Goal: Use online tool/utility: Utilize a website feature to perform a specific function

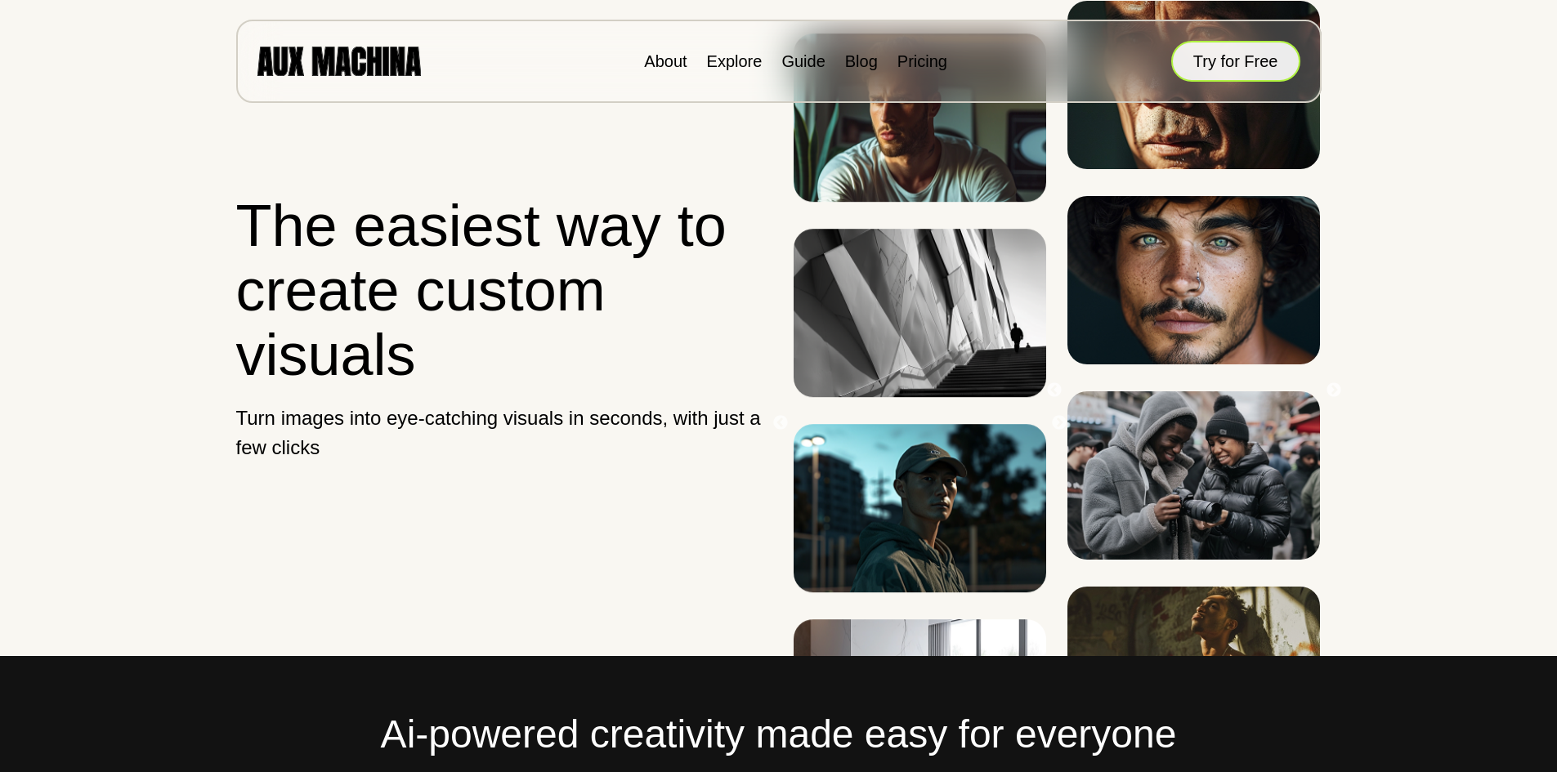
click at [1221, 59] on button "Try for Free" at bounding box center [1235, 61] width 129 height 41
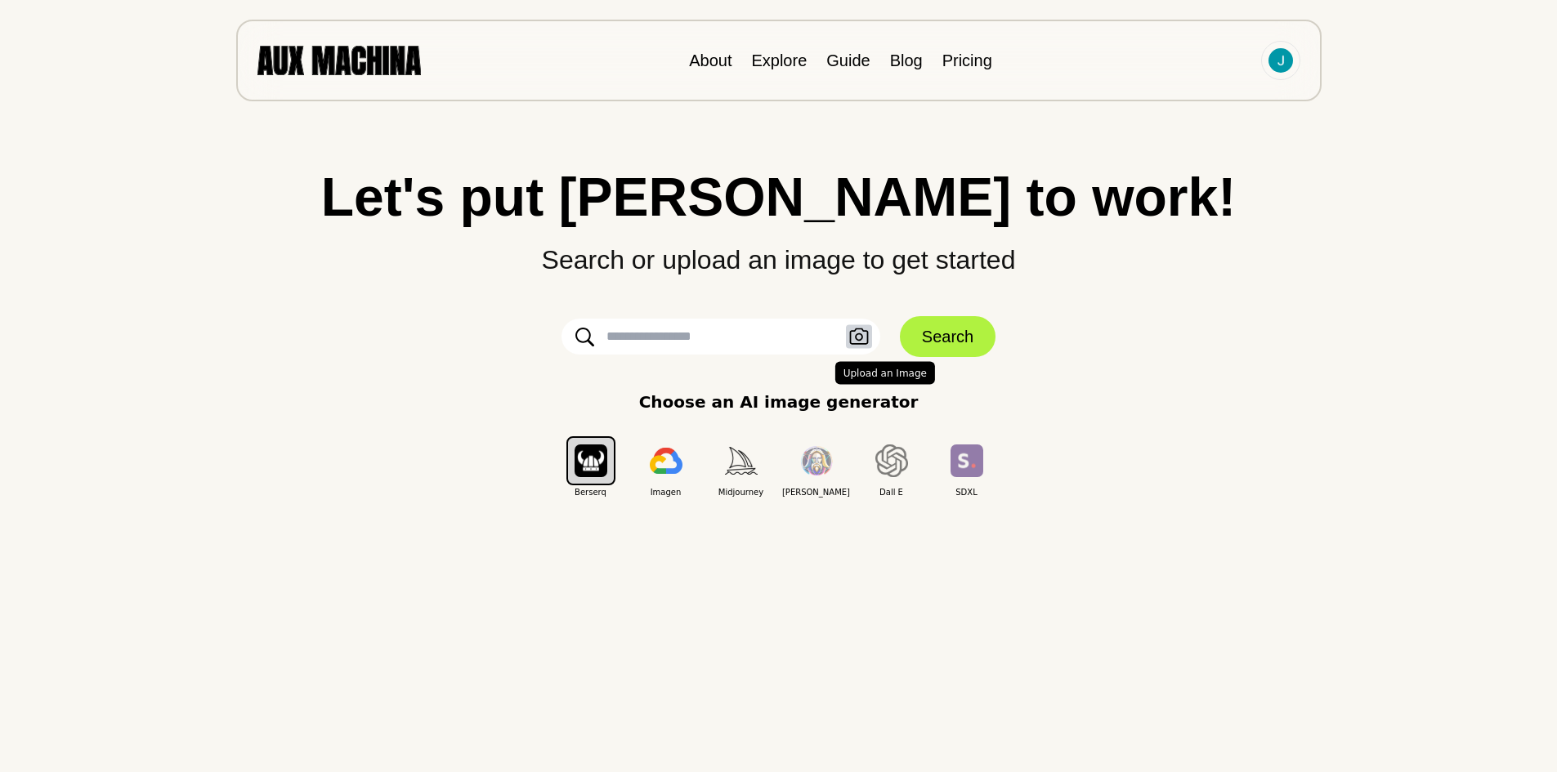
click at [861, 337] on icon "button" at bounding box center [858, 336] width 19 height 16
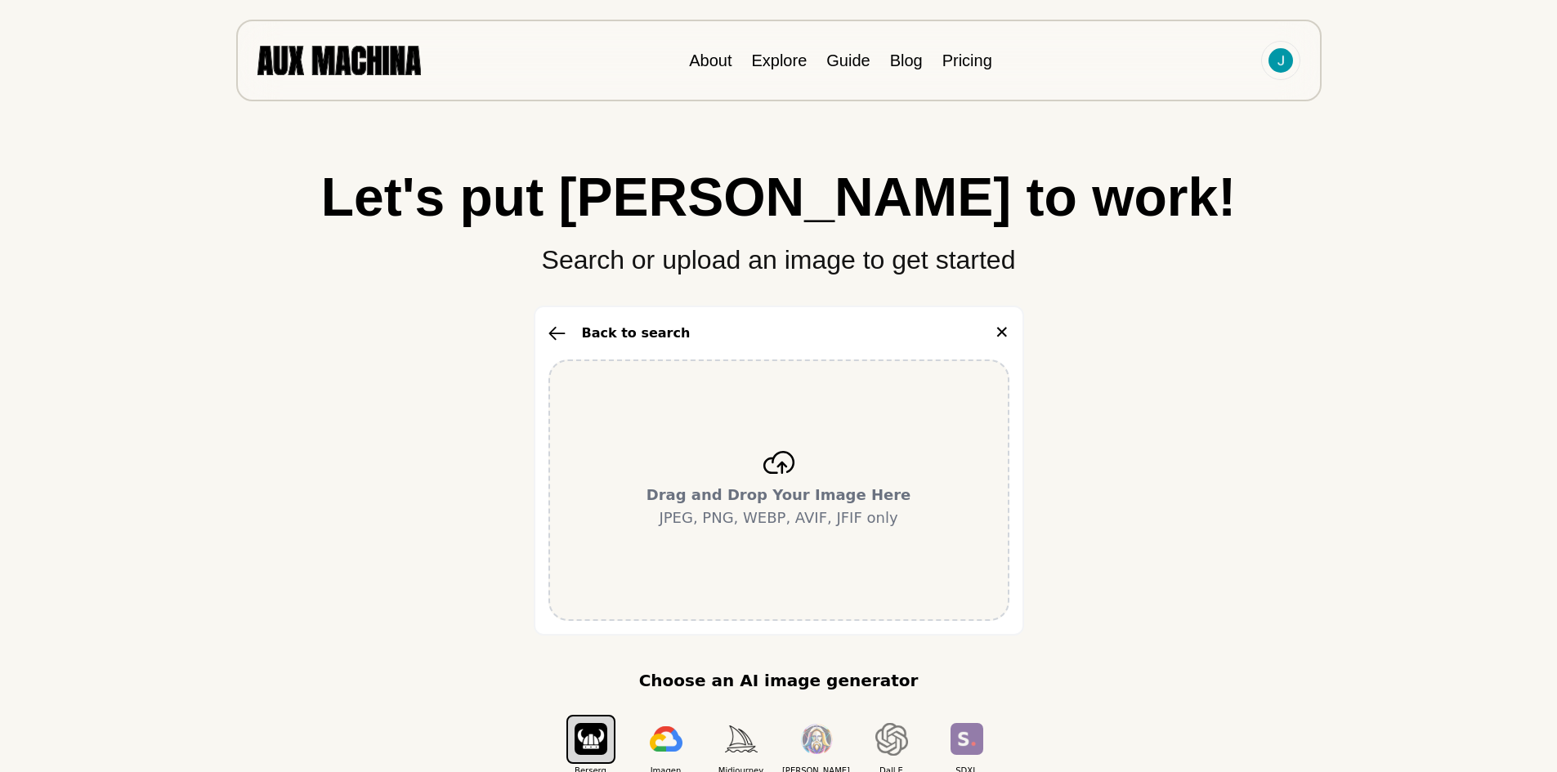
click at [994, 337] on div "Back to search ✕" at bounding box center [778, 333] width 461 height 26
click at [999, 334] on button "✕" at bounding box center [1001, 333] width 15 height 26
click at [807, 480] on div "Drag and Drop Your Image Here JPEG, PNG, WEBP, AVIF, JFIF only" at bounding box center [778, 490] width 461 height 261
click at [767, 519] on p "Drag and Drop Your Image Here JPEG, PNG, WEBP, AVIF, JFIF only" at bounding box center [778, 507] width 265 height 46
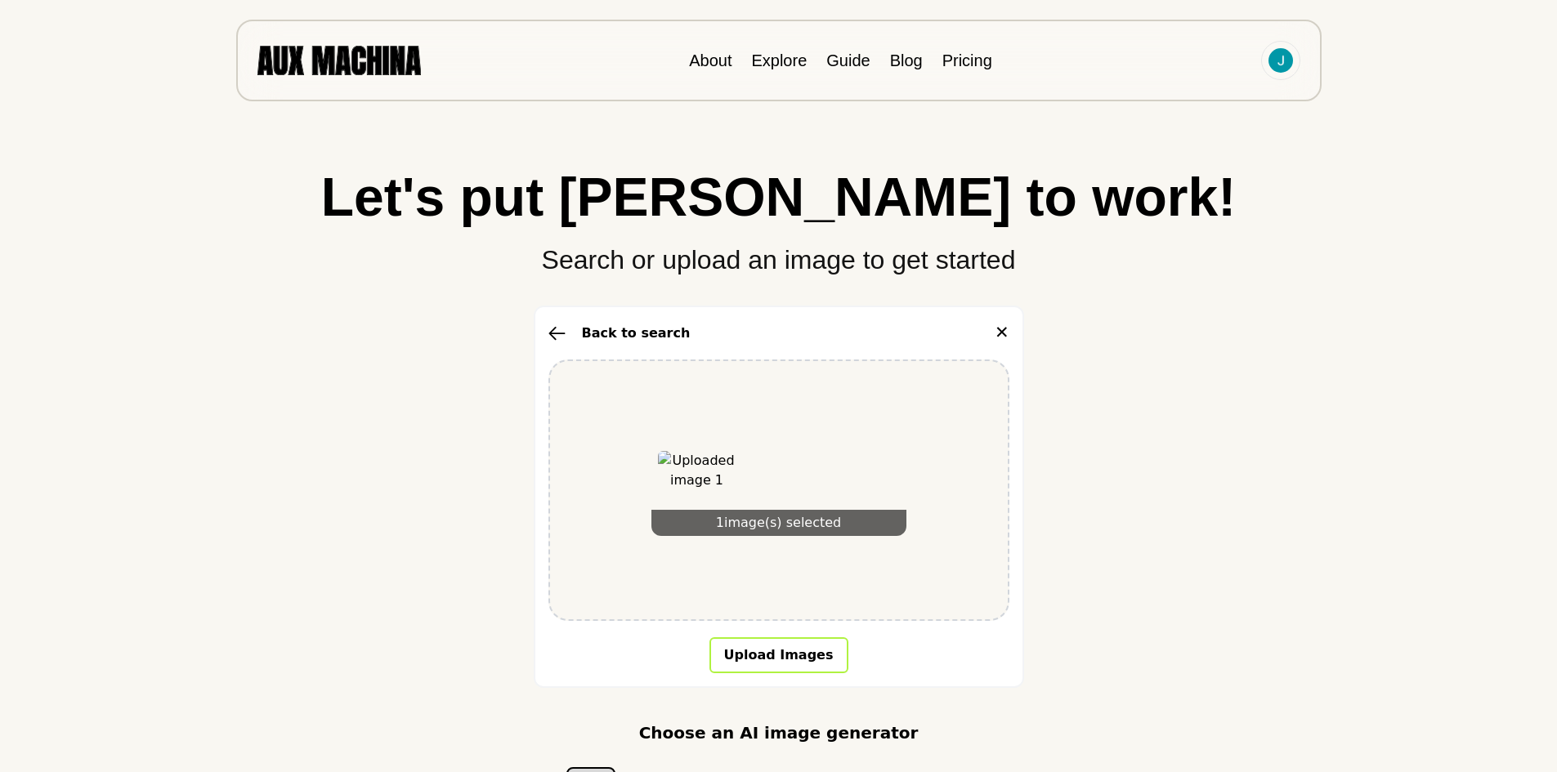
click at [746, 641] on button "Upload Images" at bounding box center [778, 655] width 139 height 36
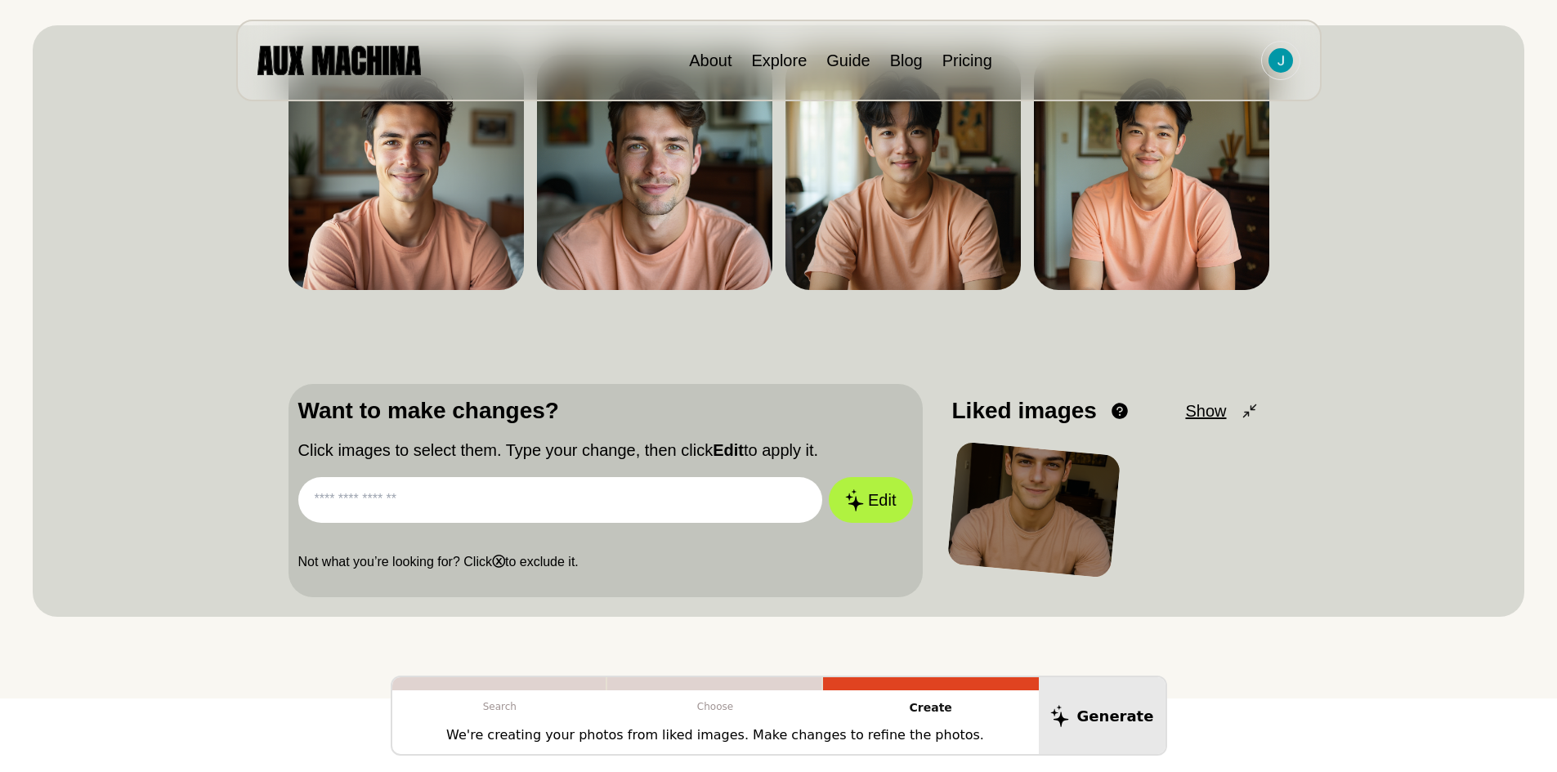
scroll to position [245, 0]
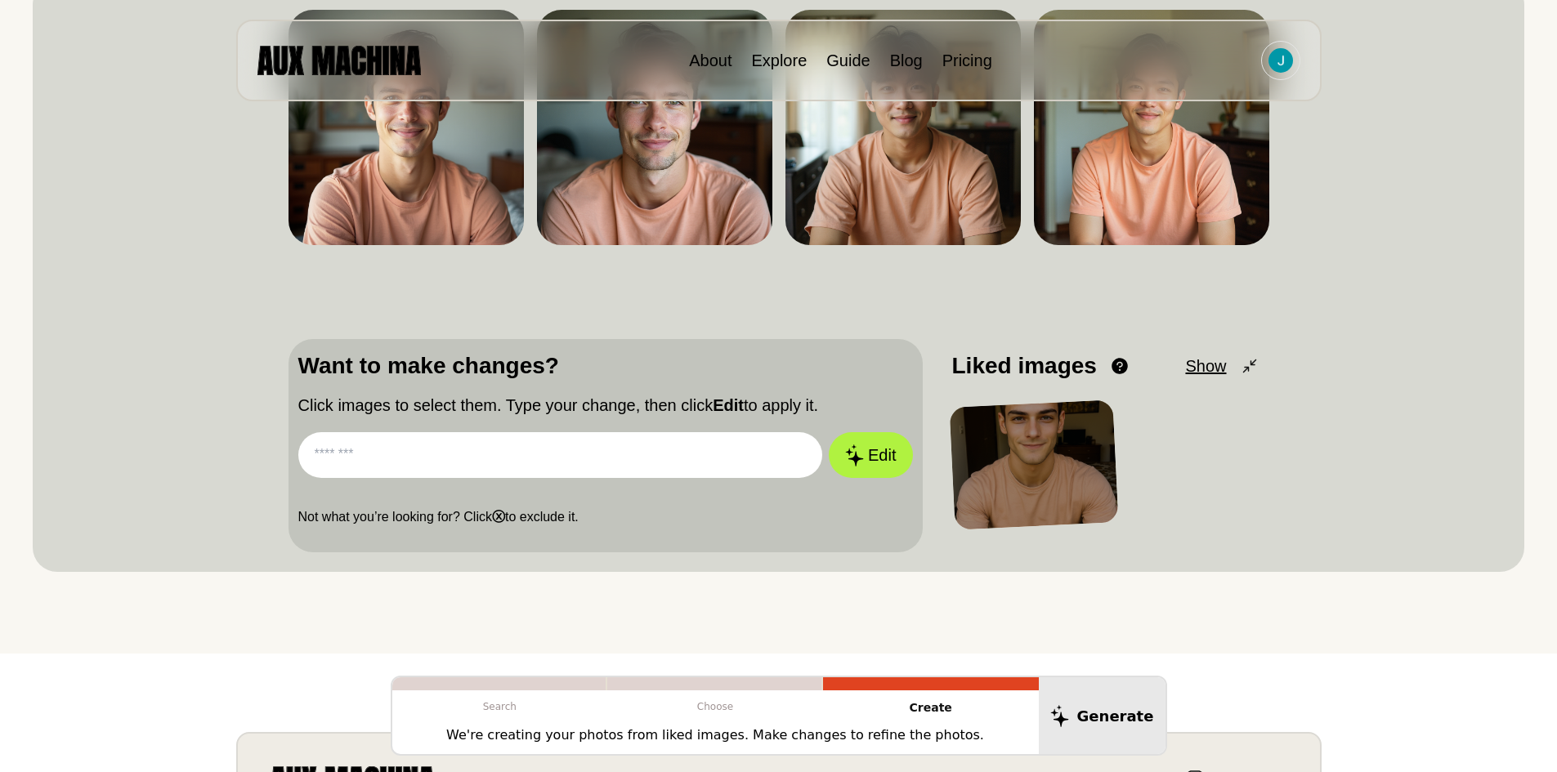
click at [1060, 431] on div at bounding box center [1033, 465] width 169 height 130
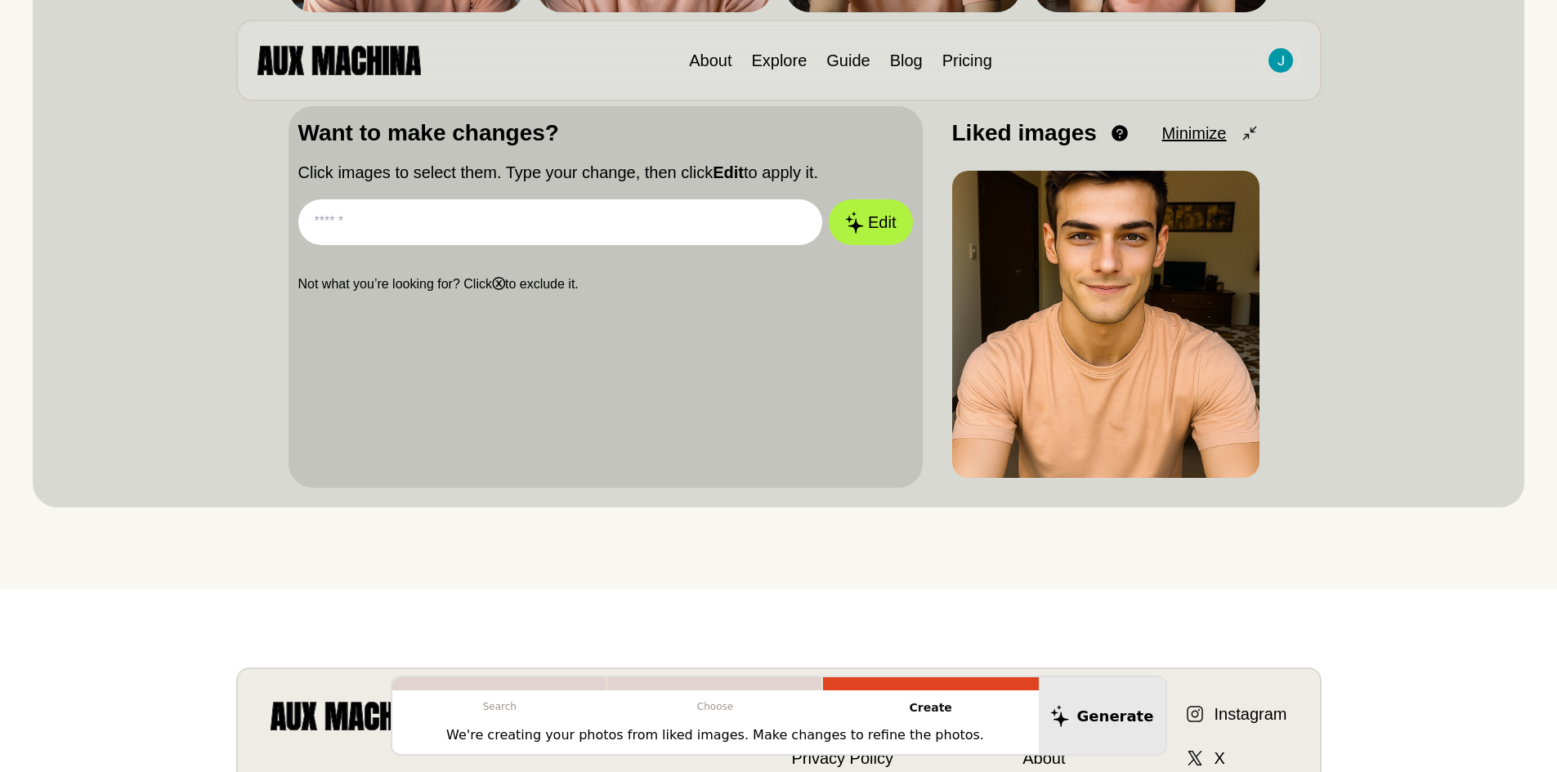
scroll to position [490, 0]
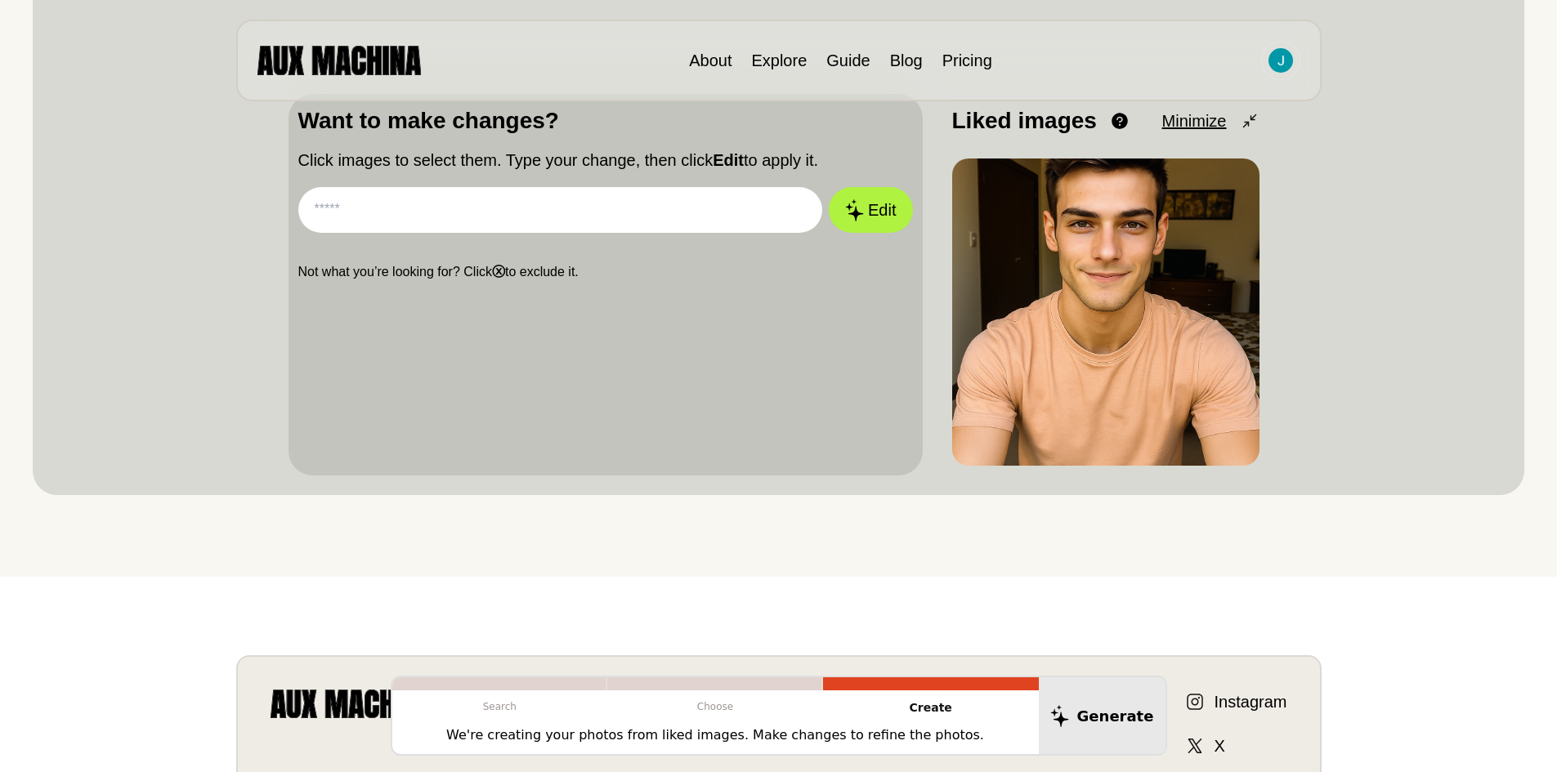
click at [434, 207] on input "text" at bounding box center [560, 210] width 525 height 46
type input "**********"
click at [829, 187] on button "Edit" at bounding box center [870, 210] width 83 height 46
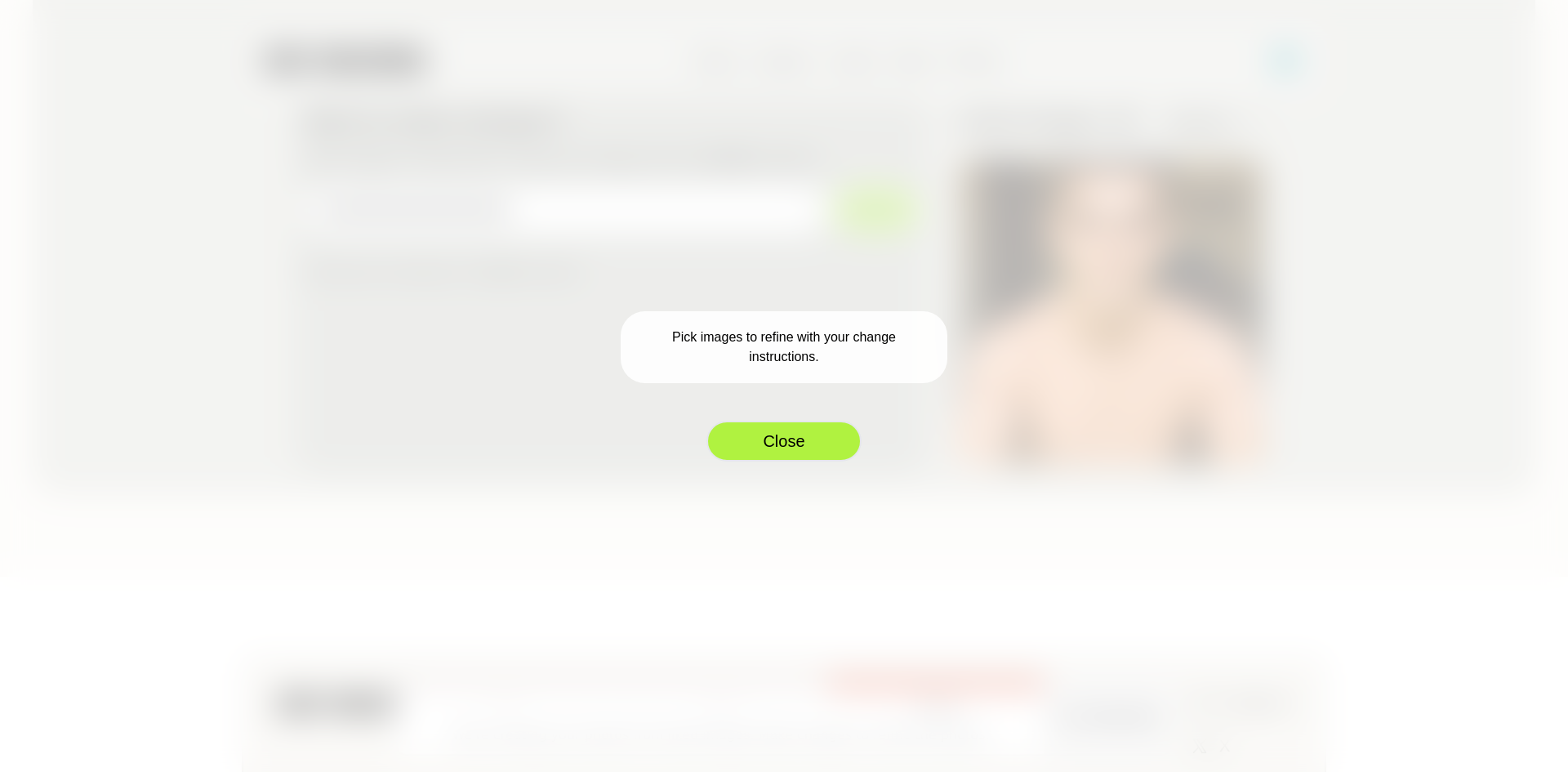
click at [796, 437] on button "Close" at bounding box center [784, 441] width 155 height 41
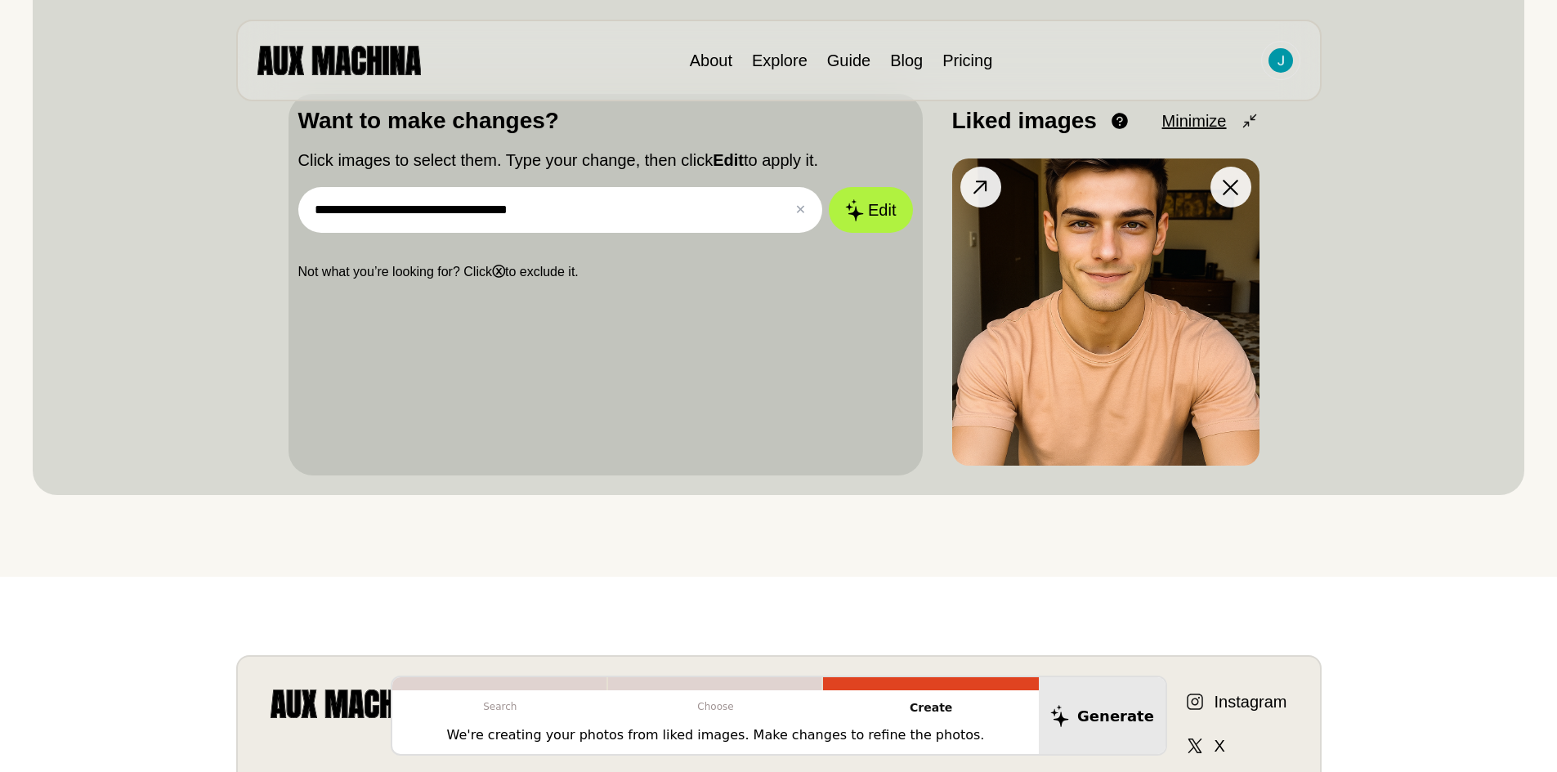
click at [1026, 306] on img at bounding box center [1105, 312] width 307 height 307
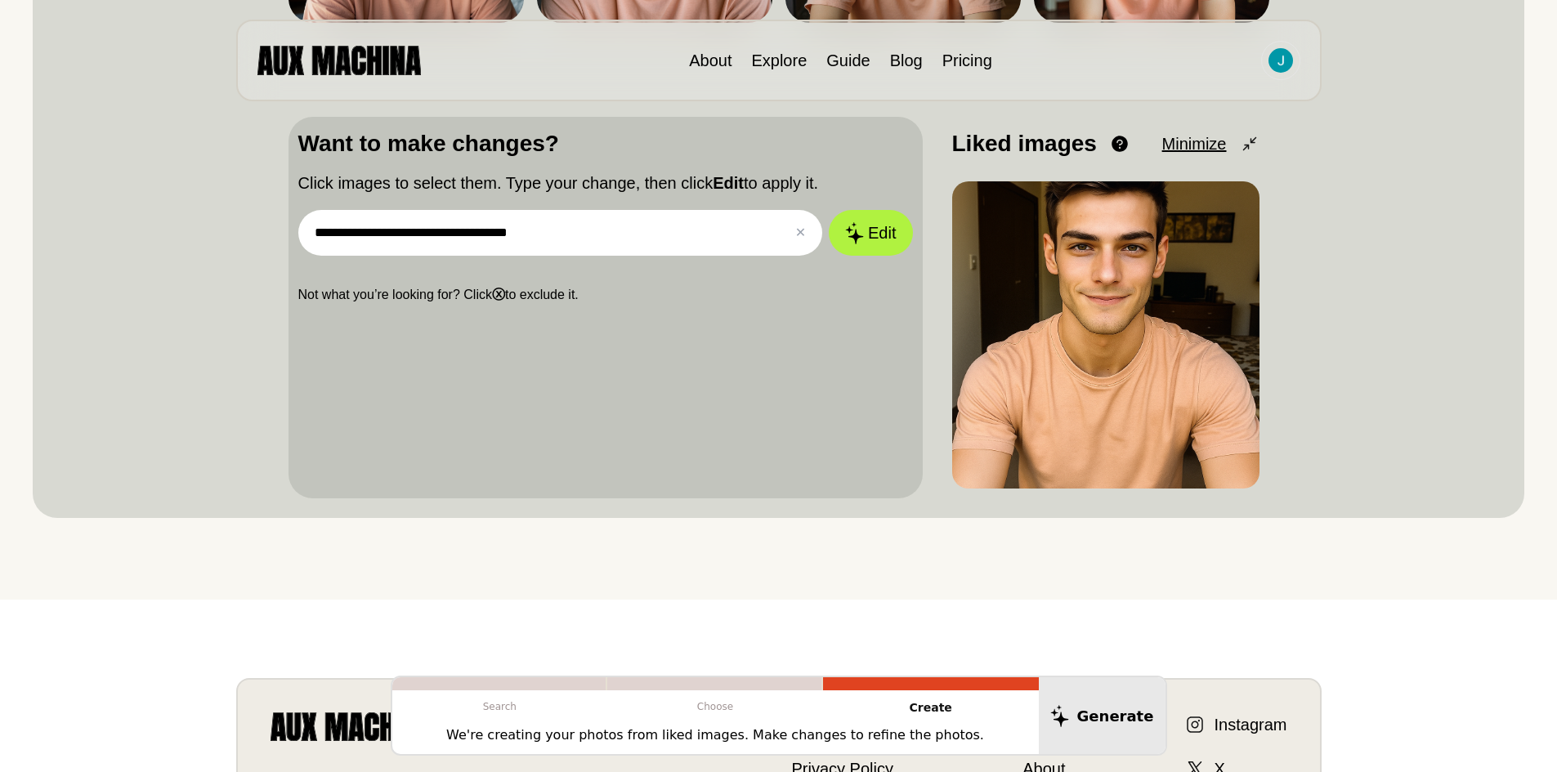
scroll to position [454, 0]
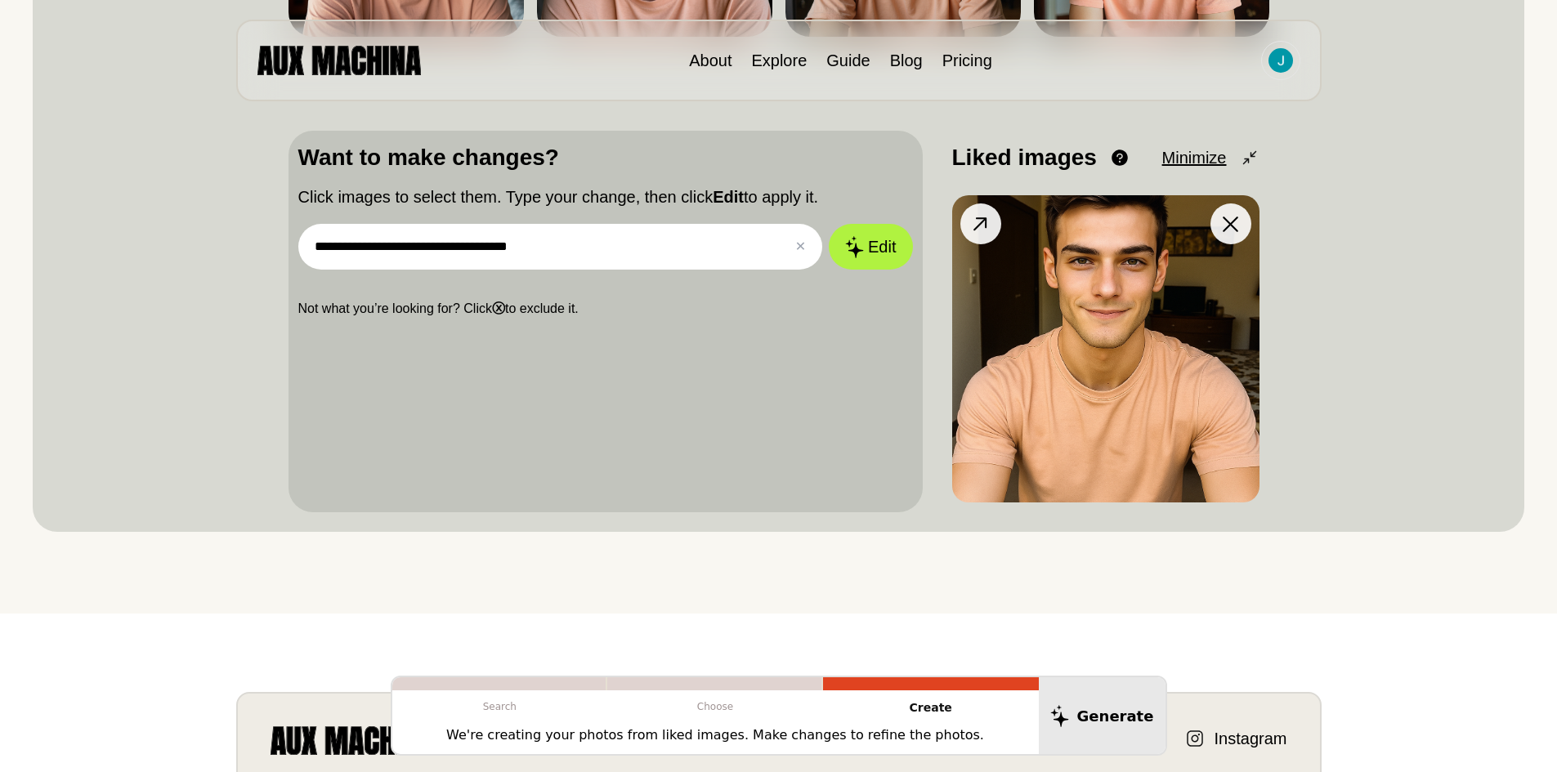
click at [1196, 326] on img at bounding box center [1105, 348] width 307 height 307
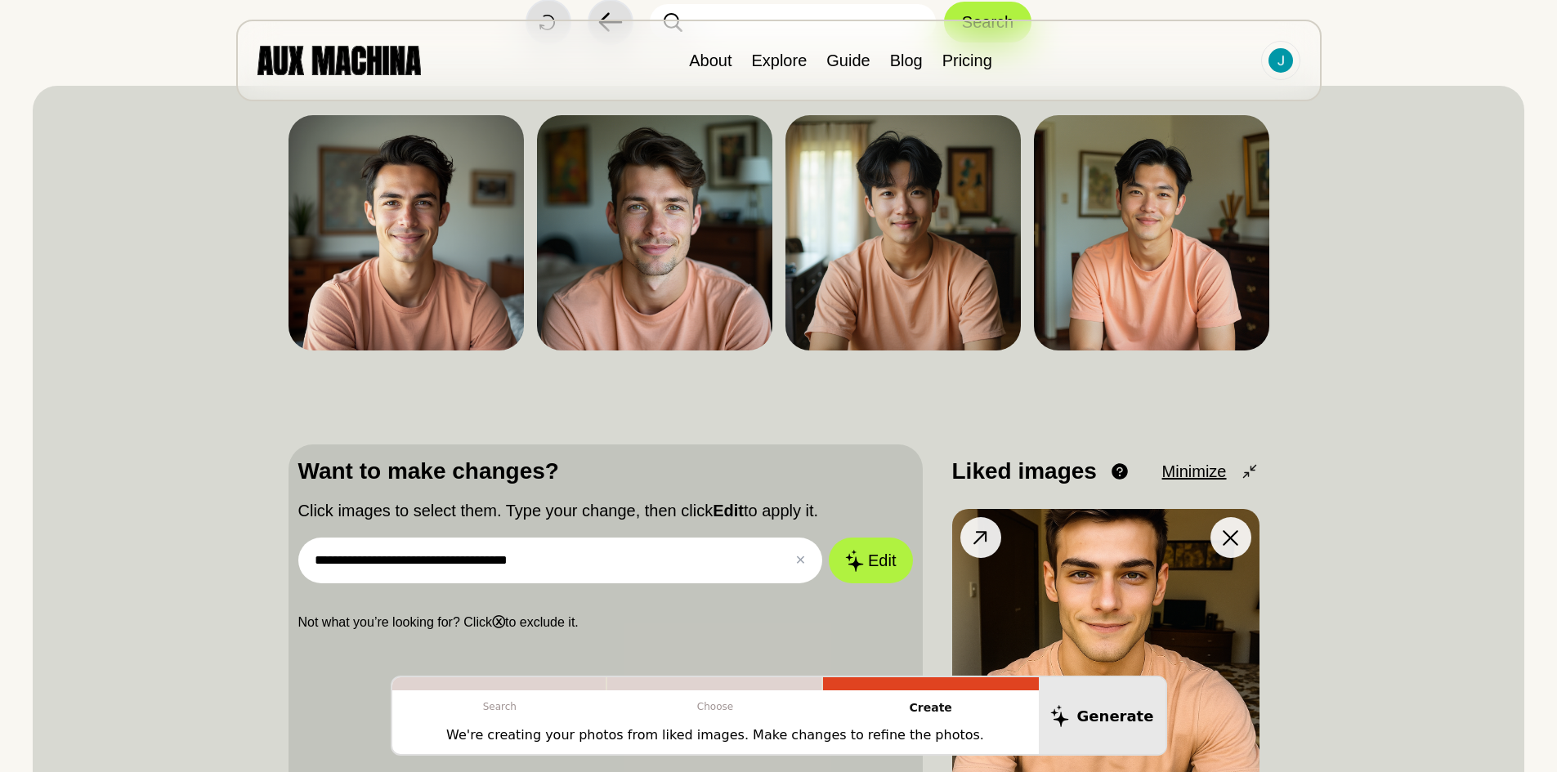
scroll to position [127, 0]
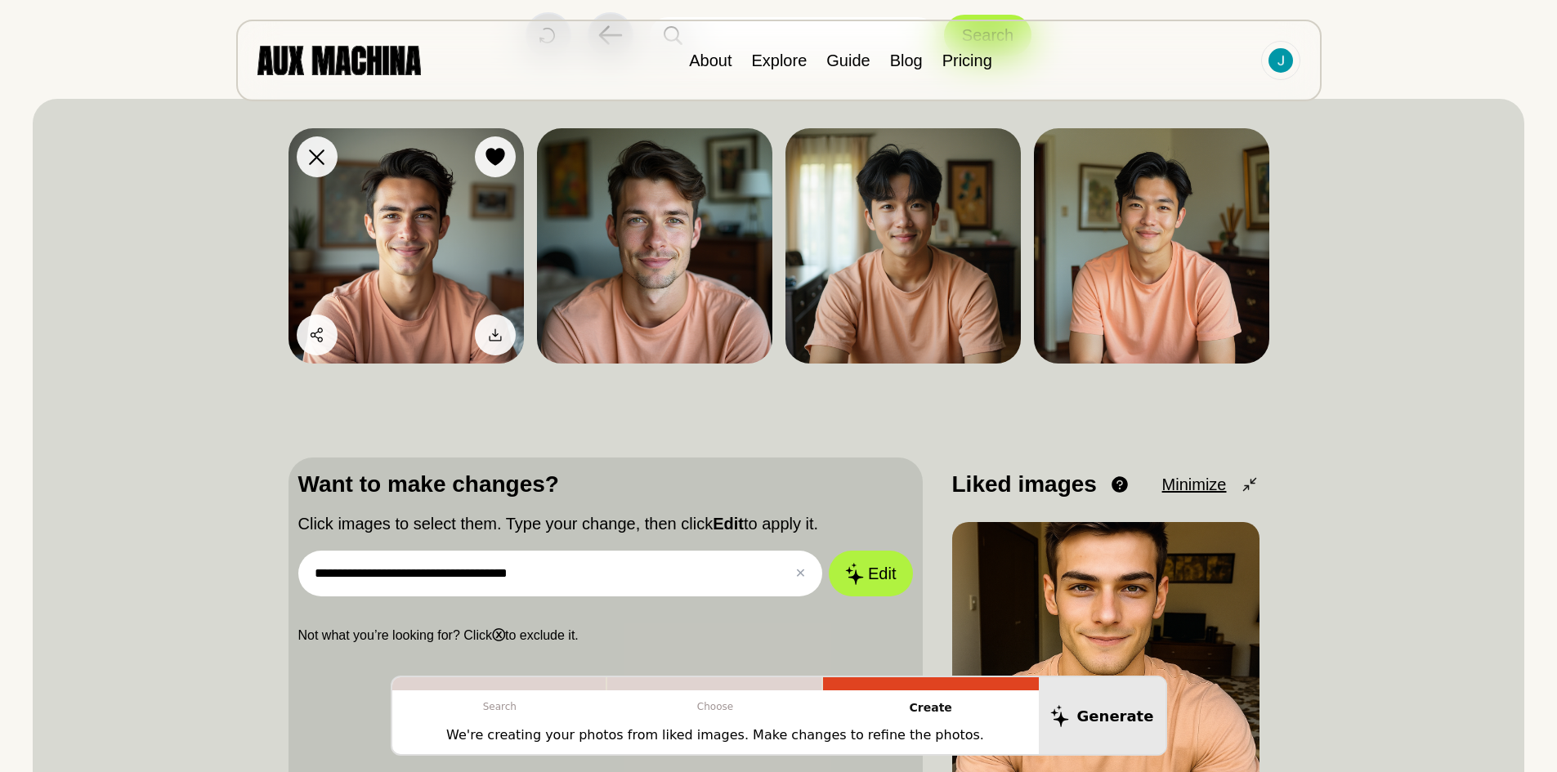
click at [461, 235] on img at bounding box center [405, 245] width 235 height 235
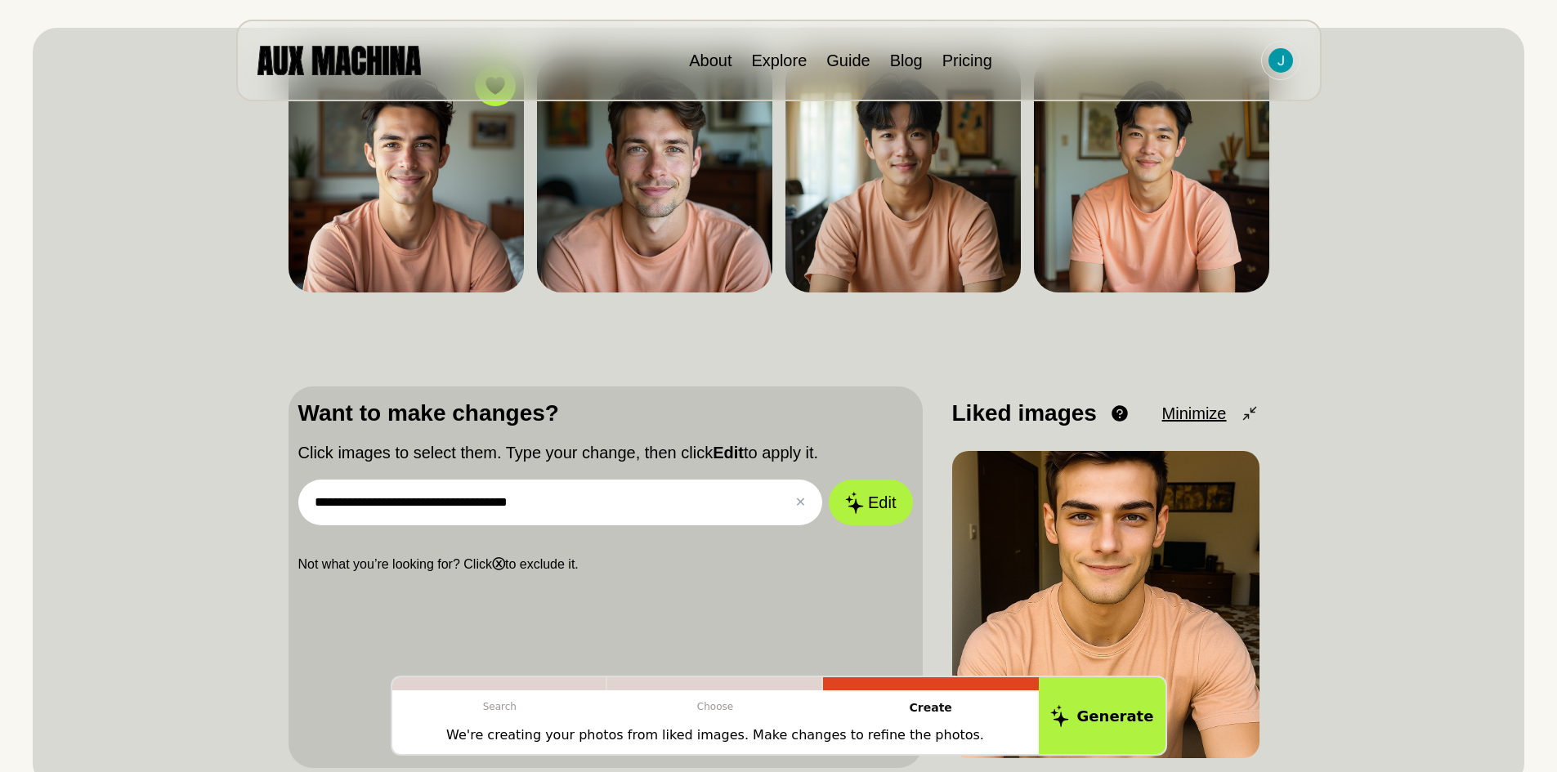
scroll to position [372, 0]
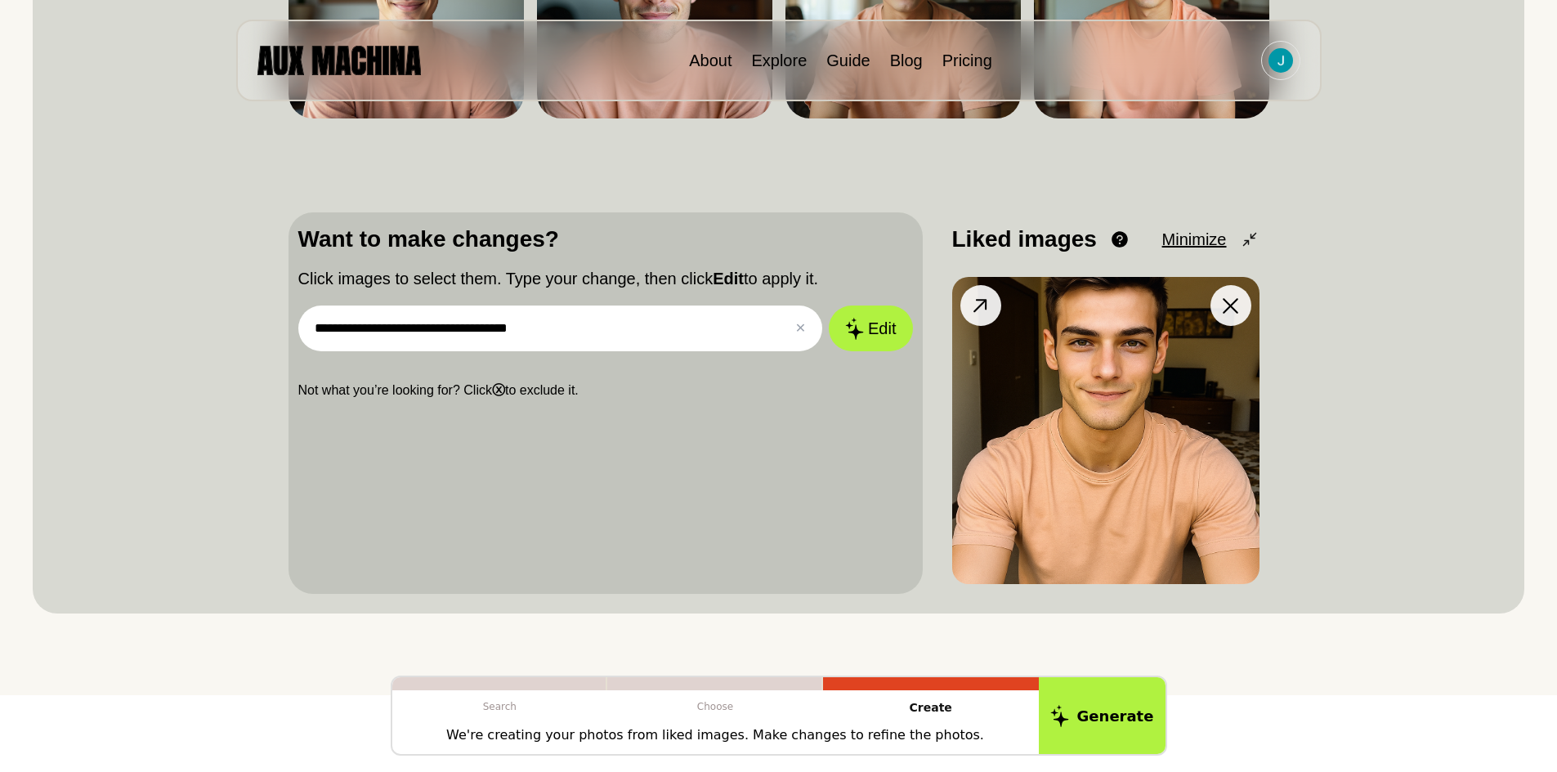
click at [1028, 507] on img at bounding box center [1105, 430] width 307 height 307
click at [1107, 721] on button "Generate" at bounding box center [1101, 716] width 133 height 81
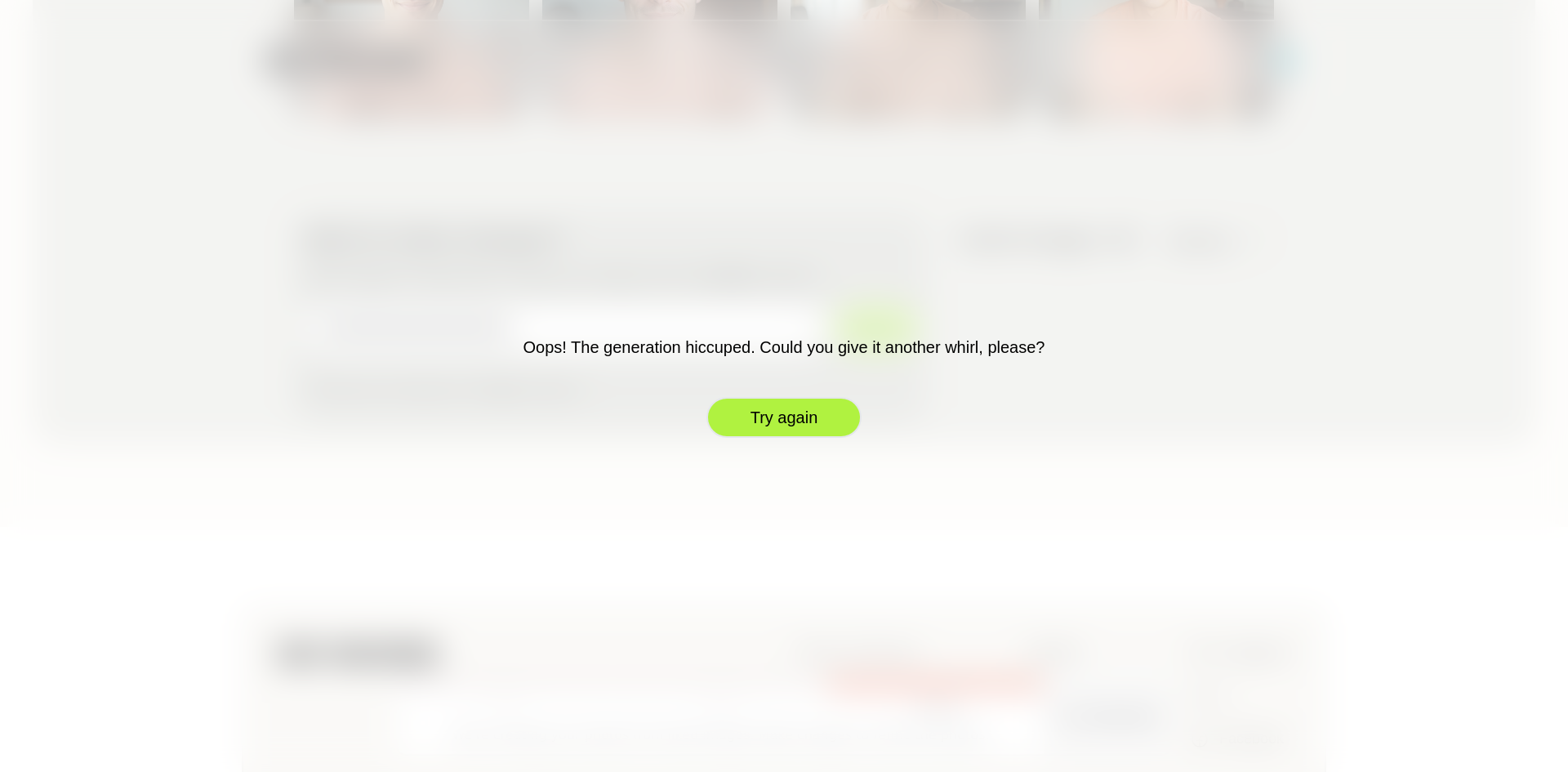
click at [779, 423] on button "Try again" at bounding box center [784, 417] width 155 height 41
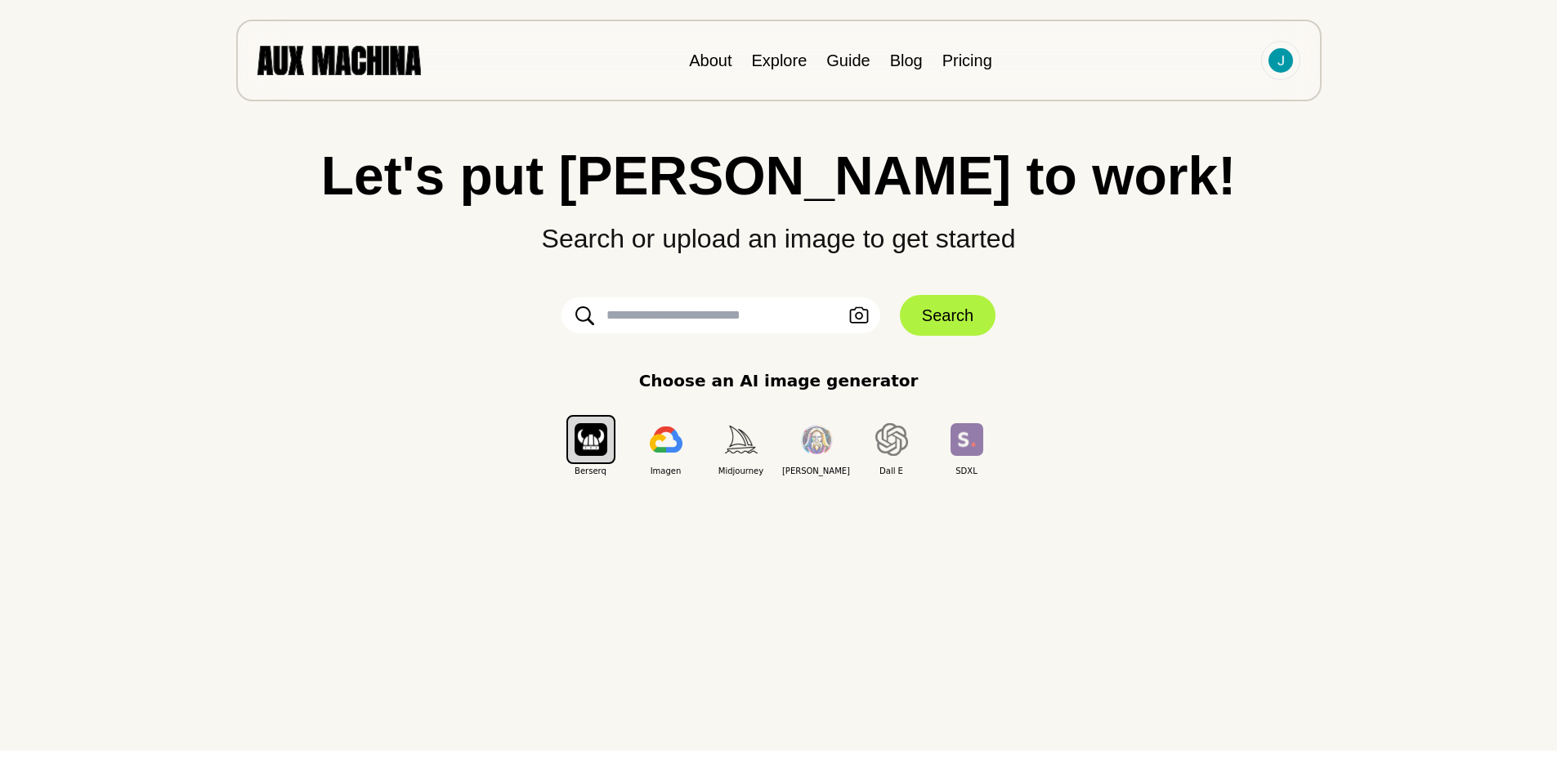
scroll to position [0, 0]
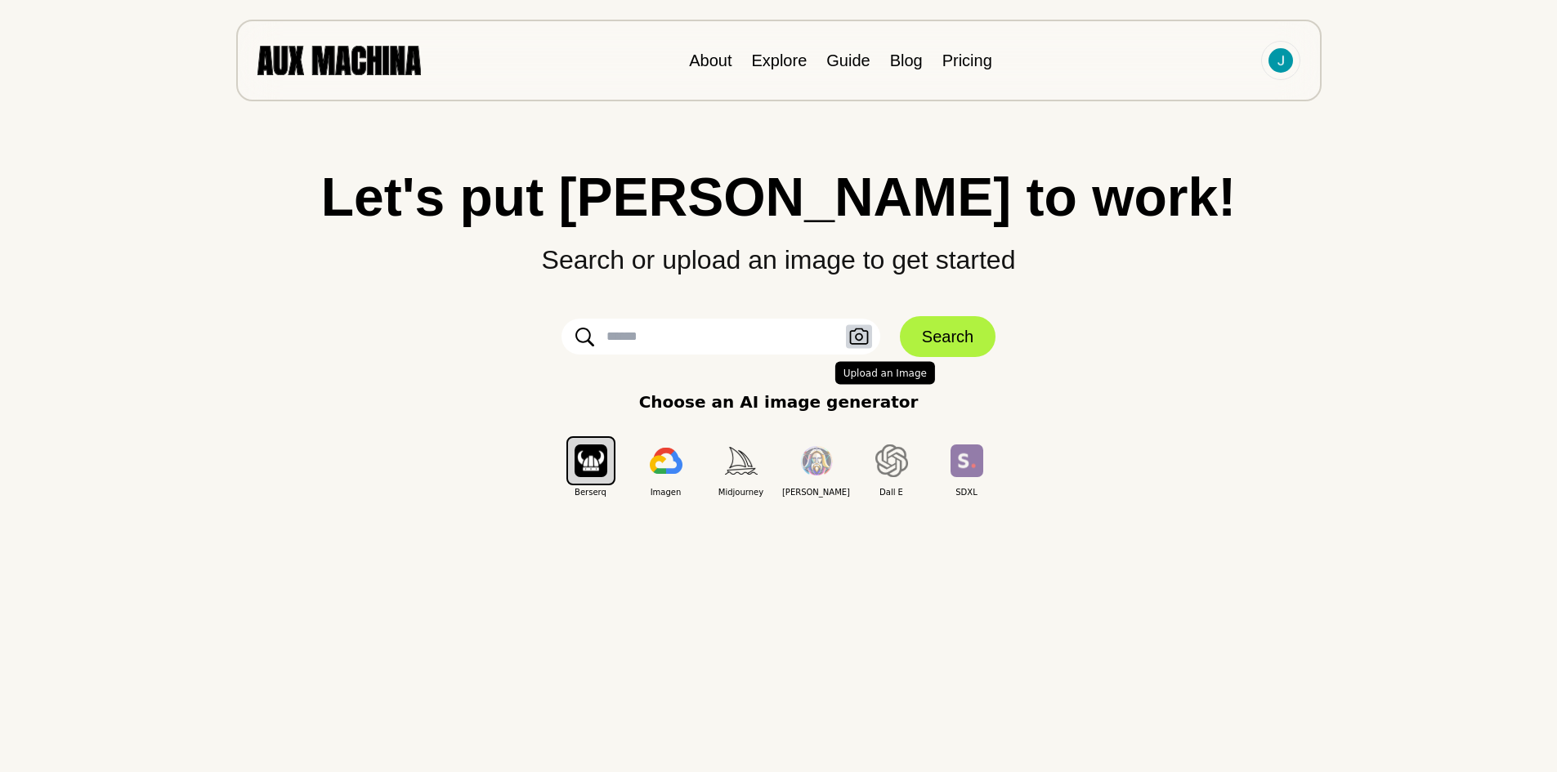
click at [854, 337] on icon "button" at bounding box center [859, 336] width 20 height 17
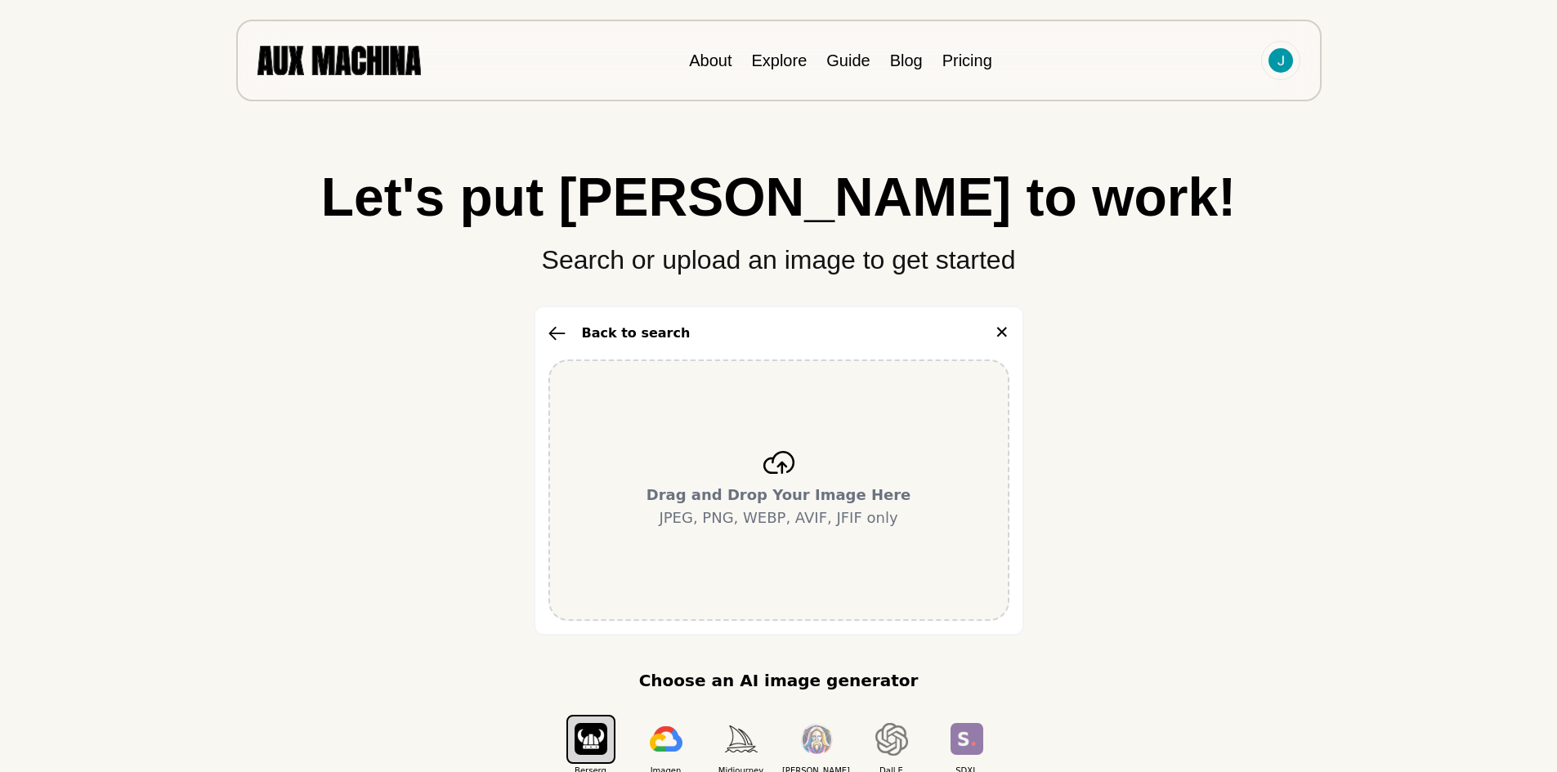
click at [753, 509] on p "Drag and Drop Your Image Here JPEG, PNG, WEBP, AVIF, JFIF only" at bounding box center [778, 507] width 265 height 46
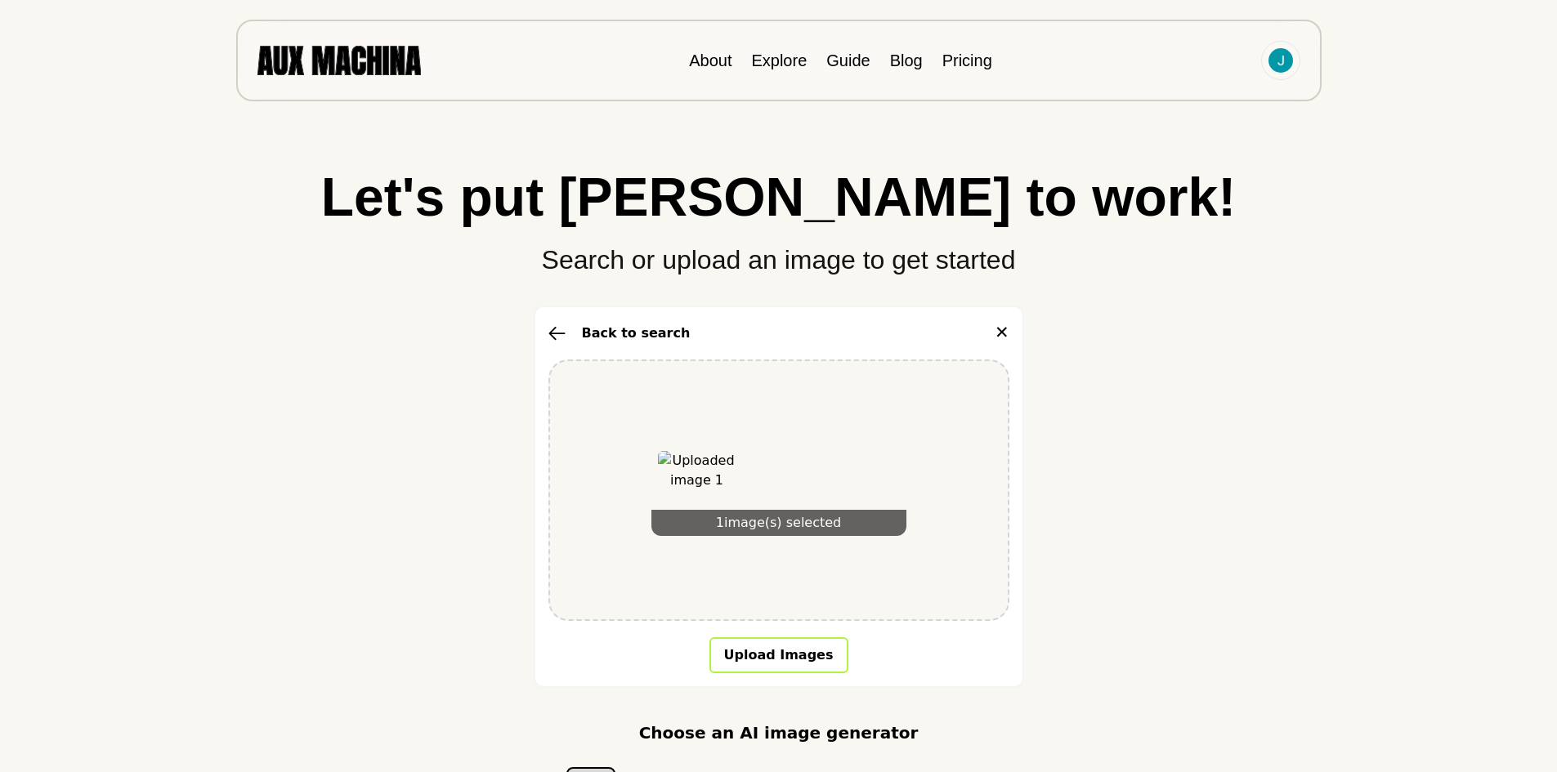
click at [769, 640] on button "Upload Images" at bounding box center [778, 655] width 139 height 36
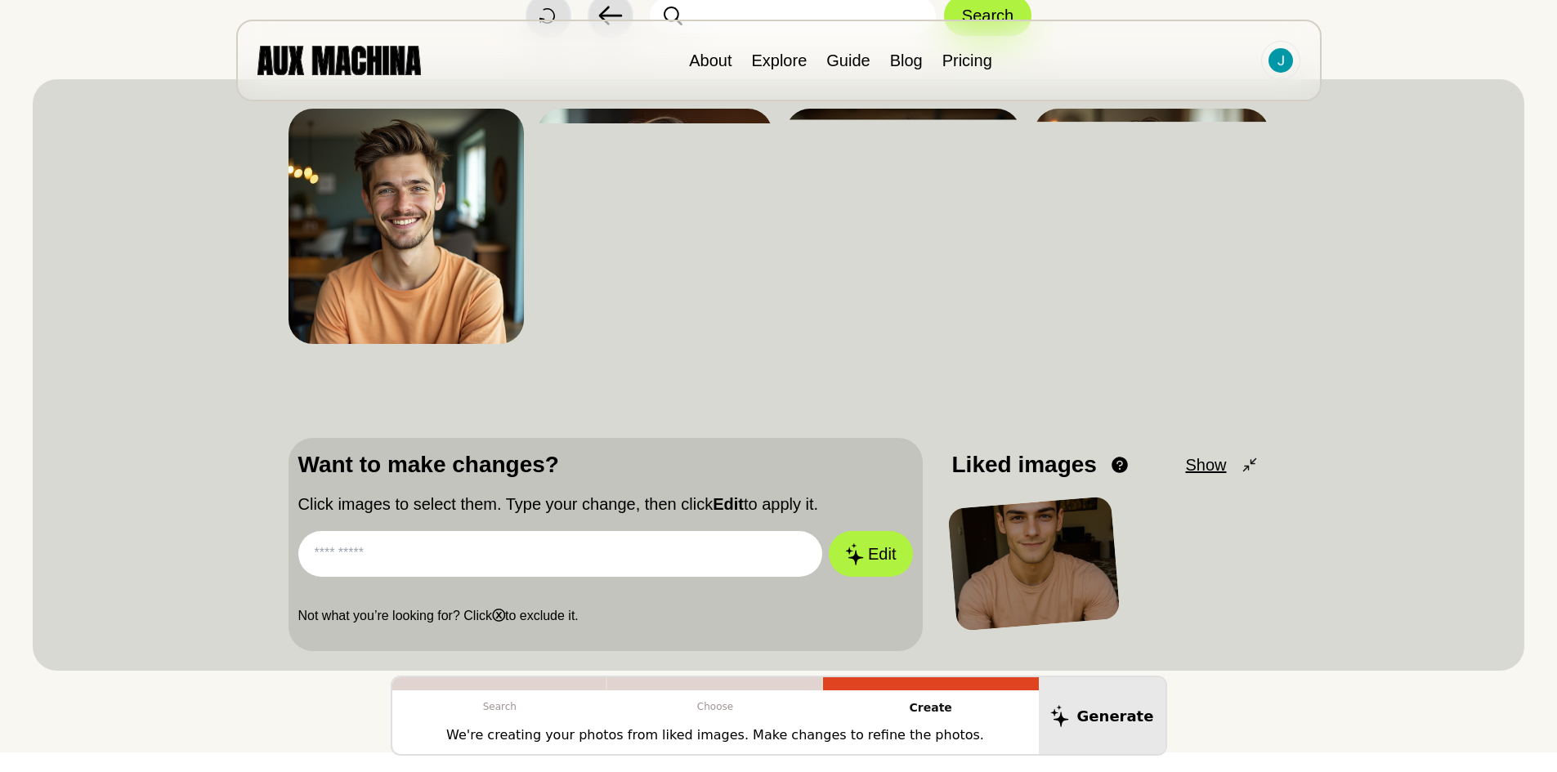
scroll to position [163, 0]
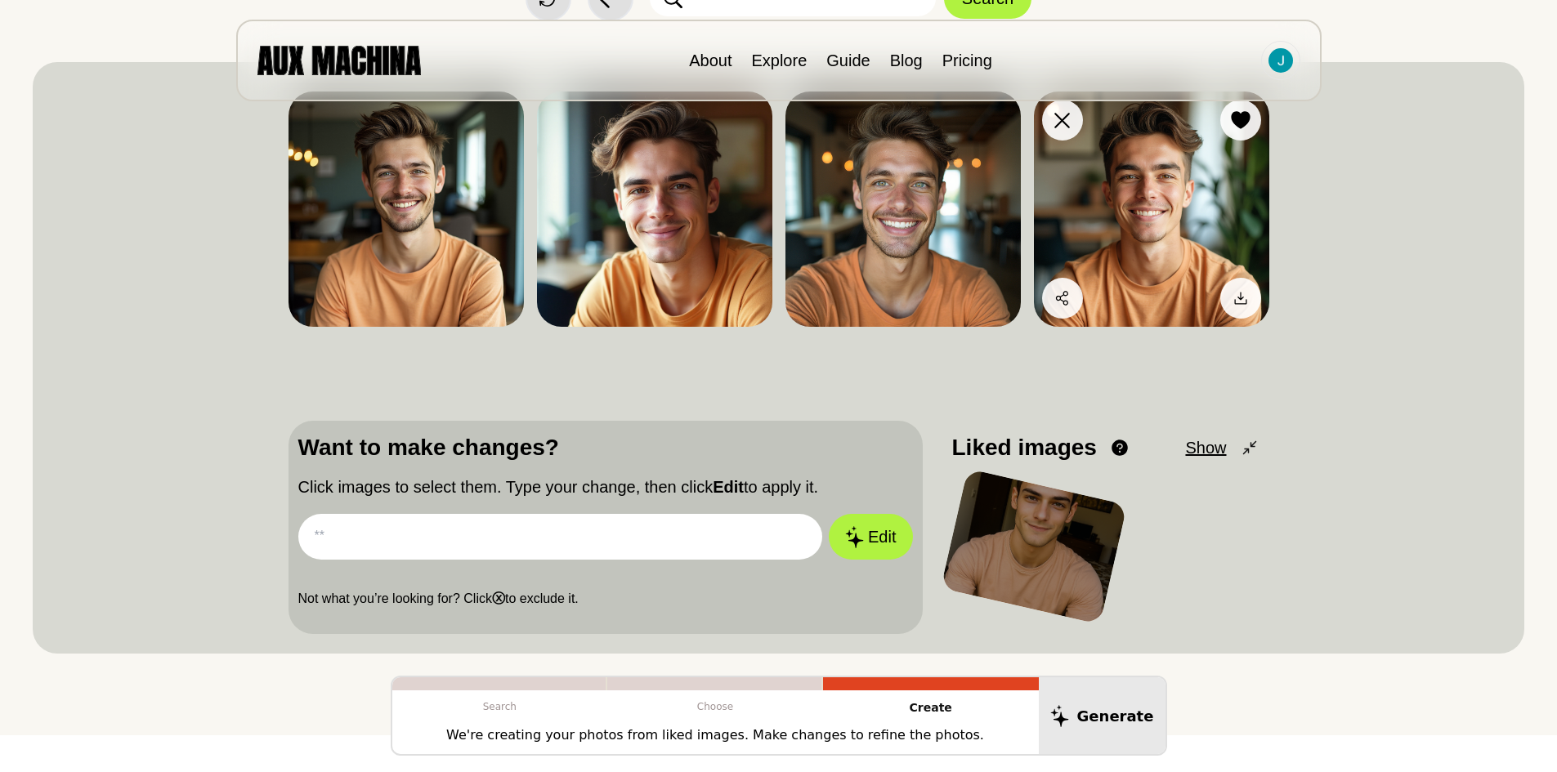
click at [1131, 207] on img at bounding box center [1151, 209] width 235 height 235
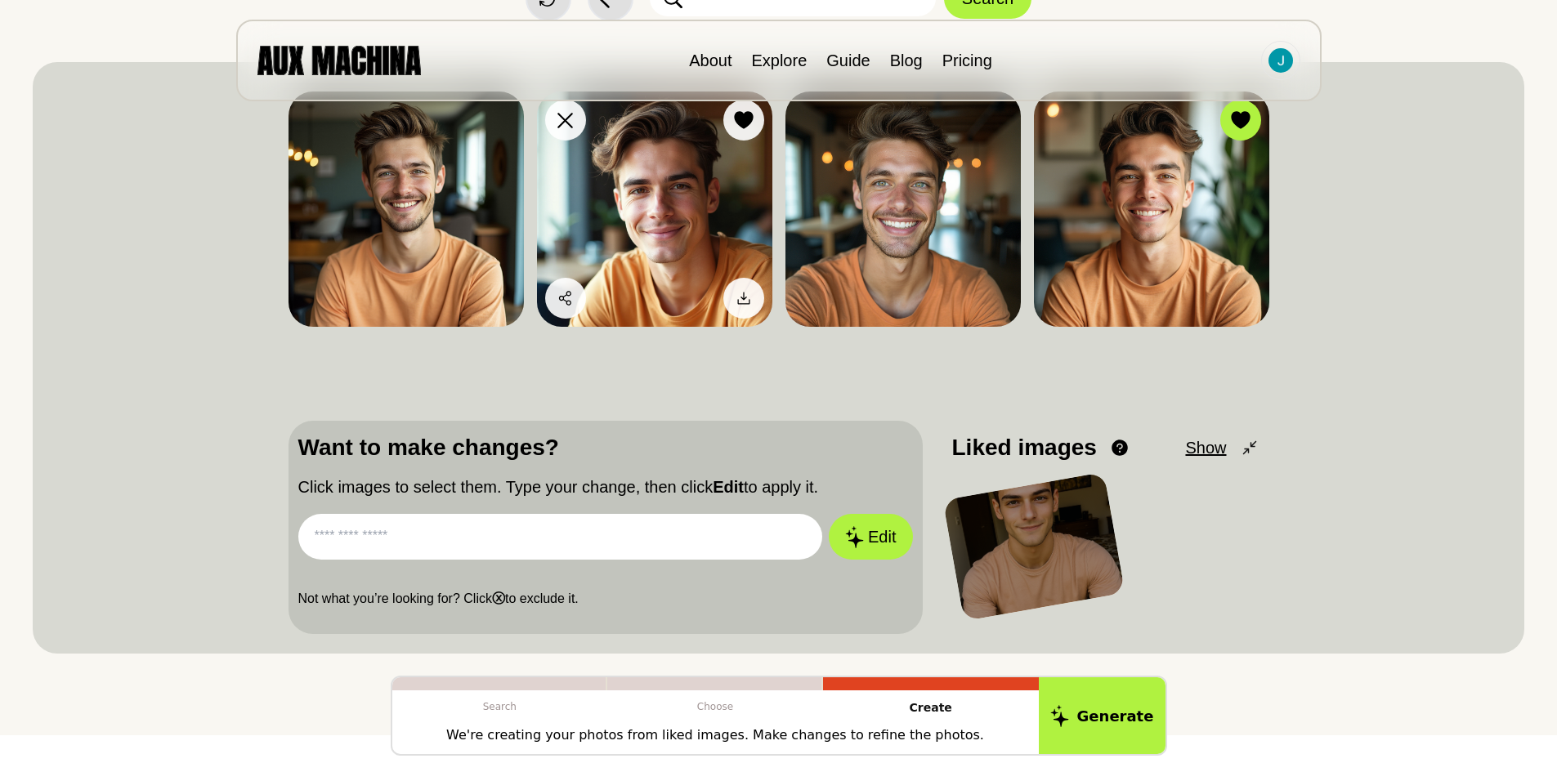
click at [592, 212] on img at bounding box center [654, 209] width 235 height 235
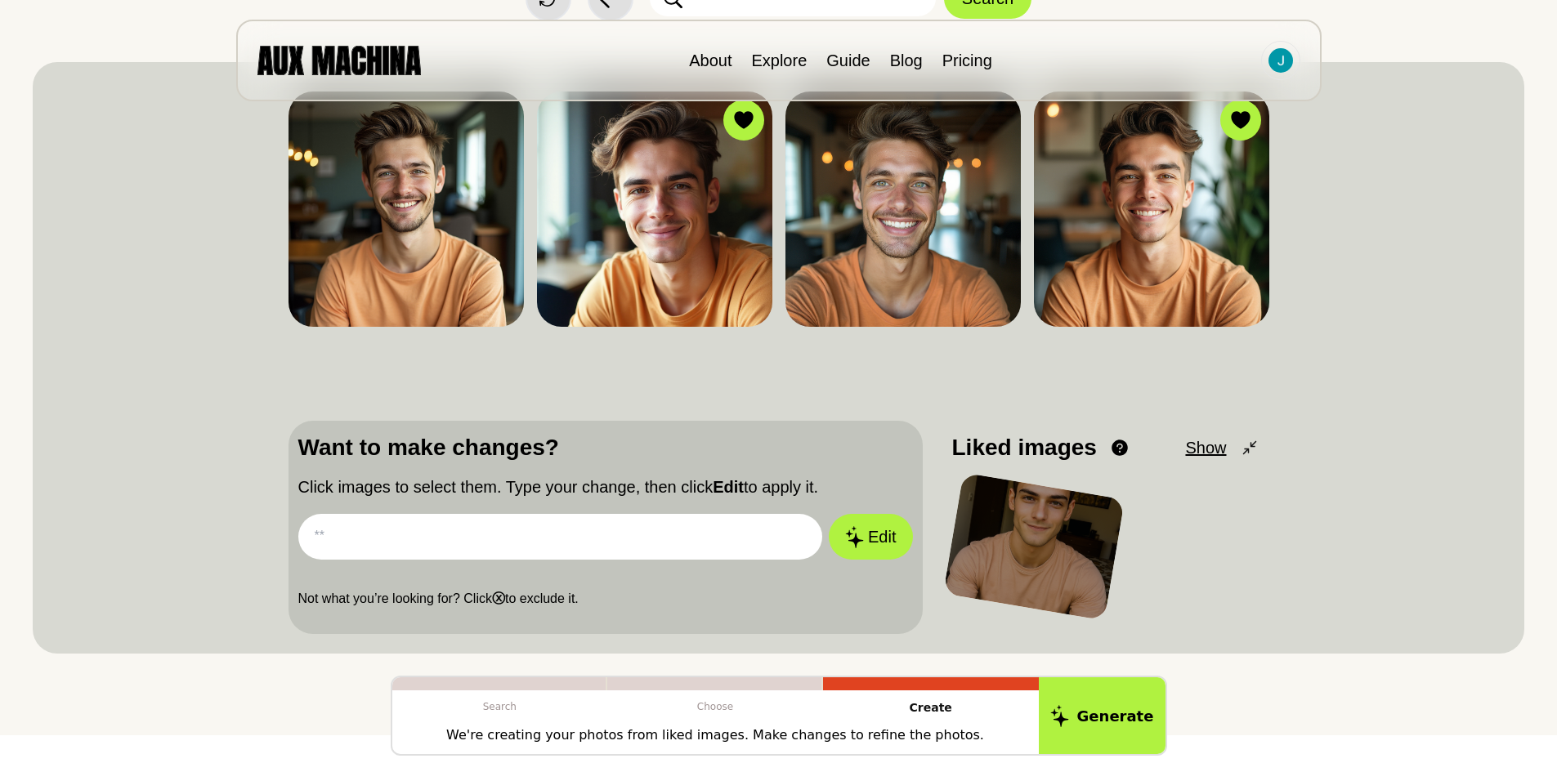
click at [450, 538] on input "text" at bounding box center [560, 537] width 525 height 46
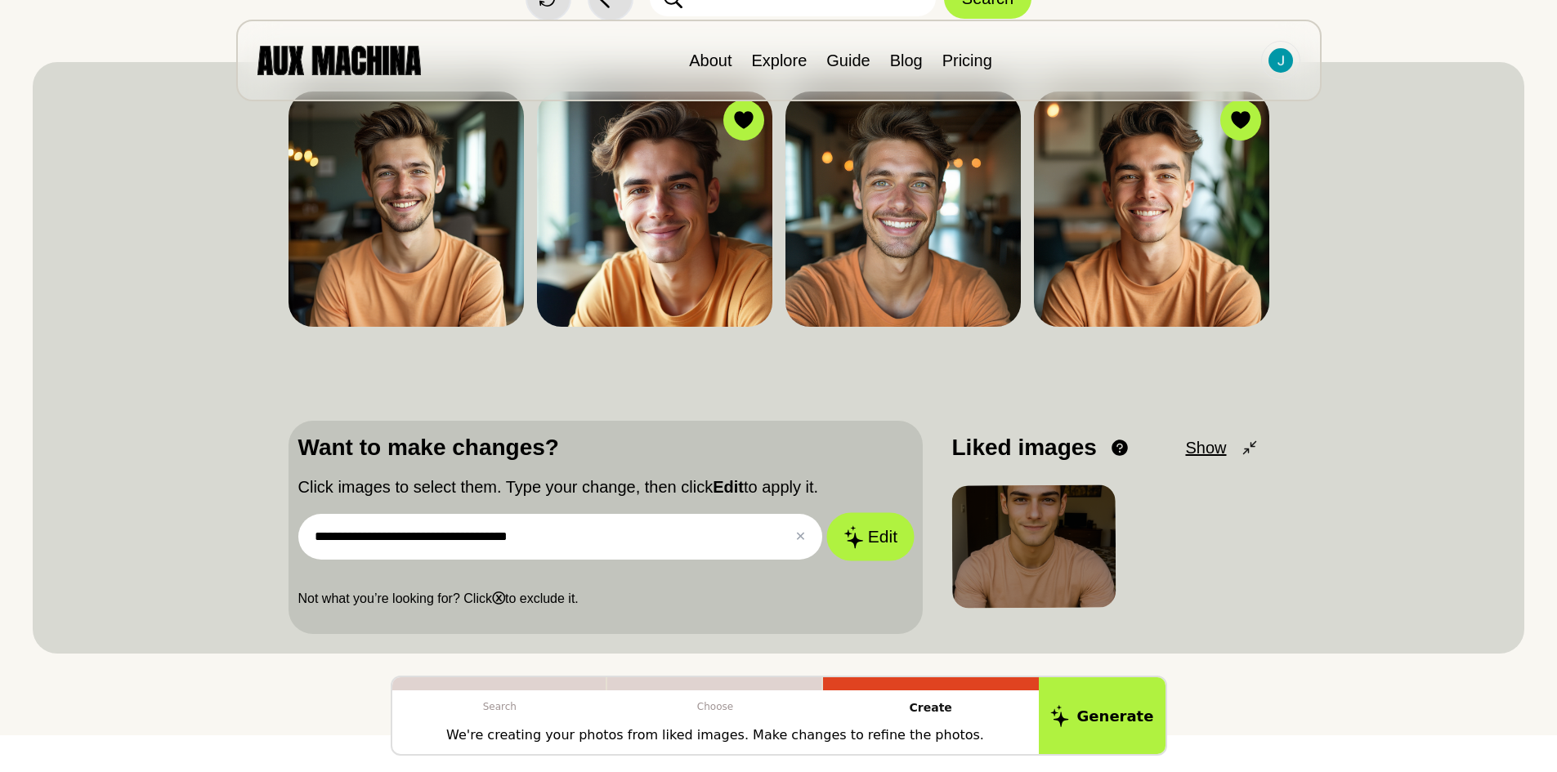
click at [869, 544] on button "Edit" at bounding box center [870, 537] width 88 height 48
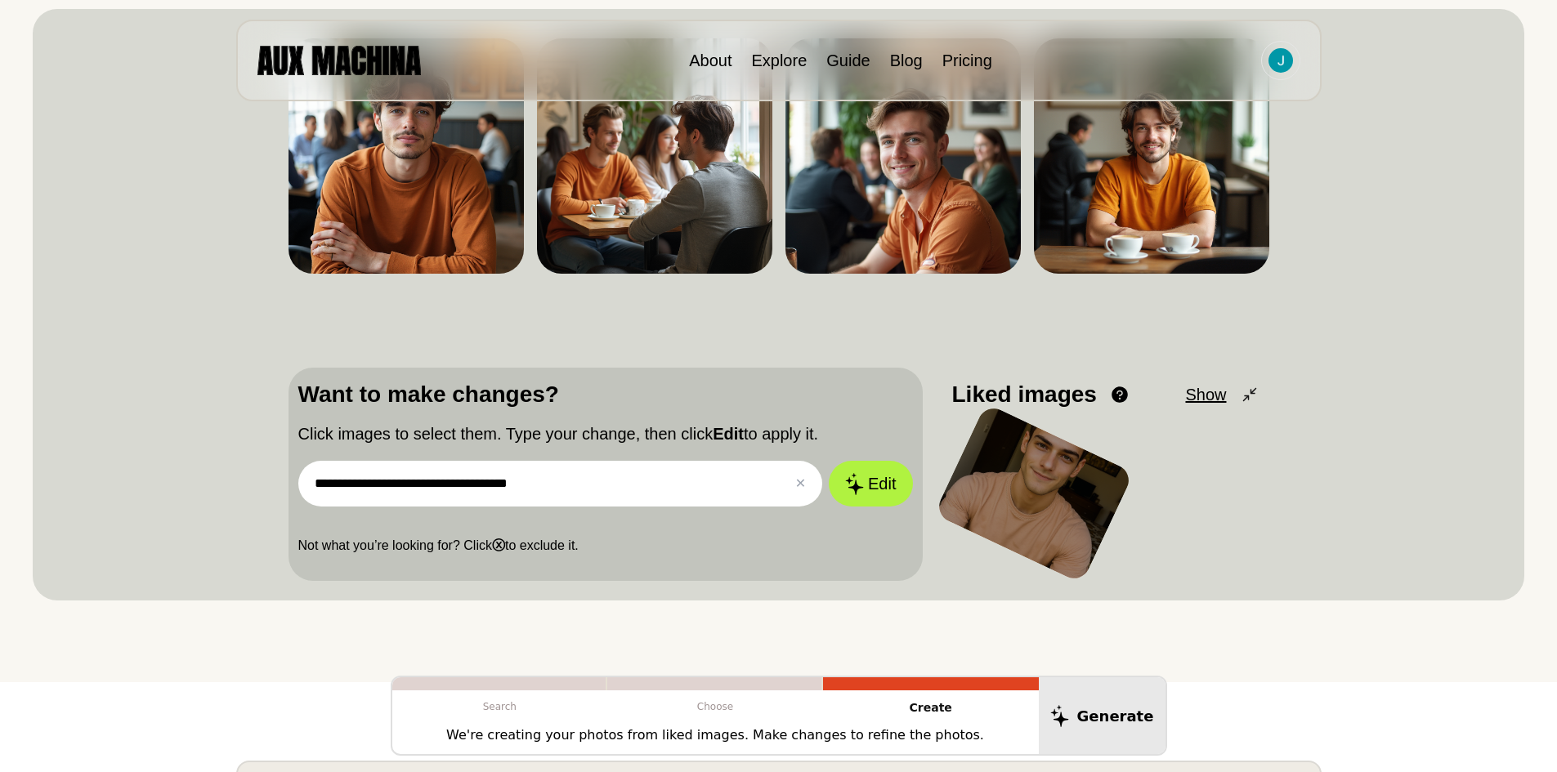
scroll to position [245, 0]
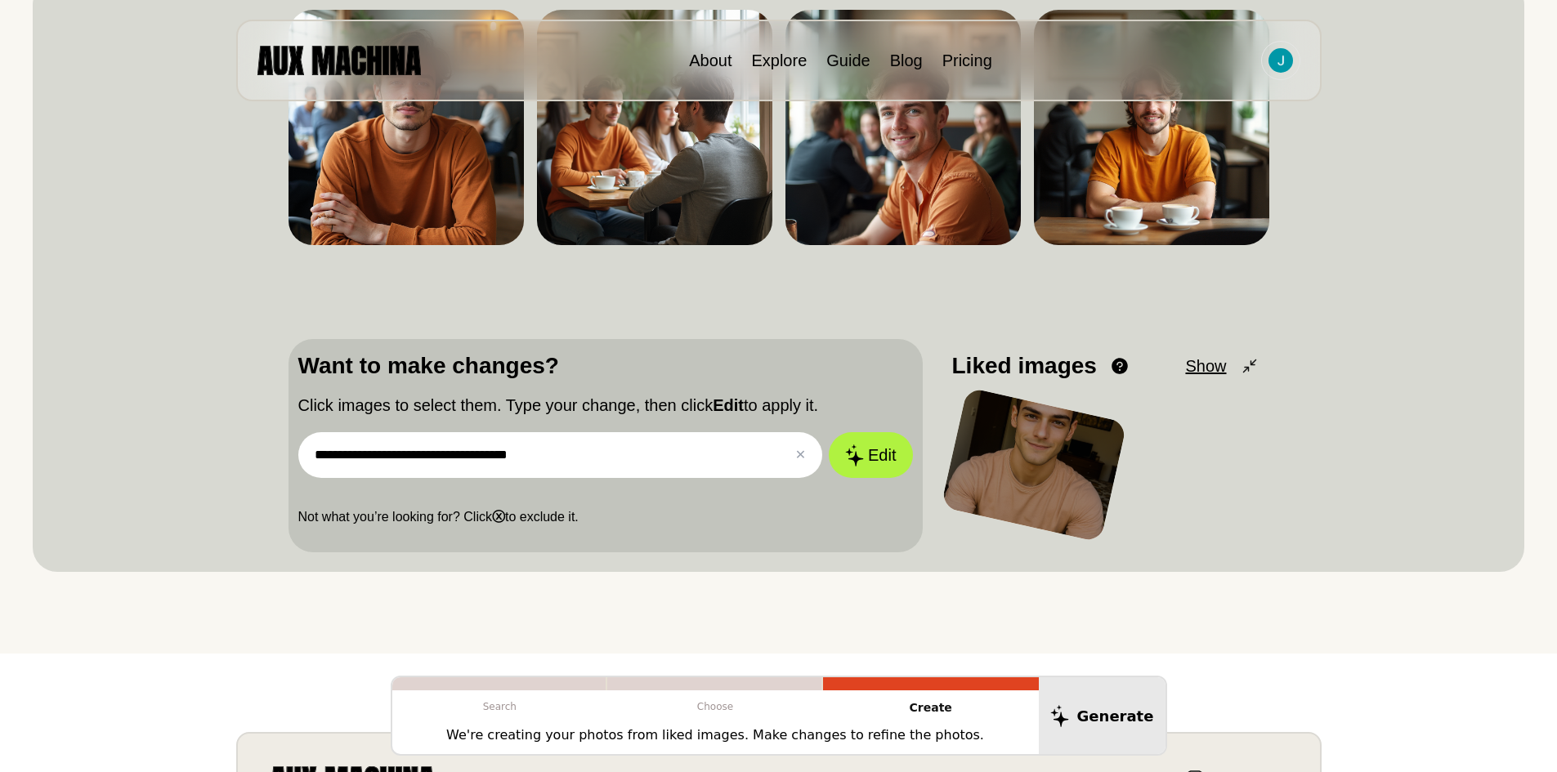
drag, startPoint x: 566, startPoint y: 454, endPoint x: 269, endPoint y: 437, distance: 297.9
click at [269, 437] on div "**********" at bounding box center [778, 276] width 1491 height 592
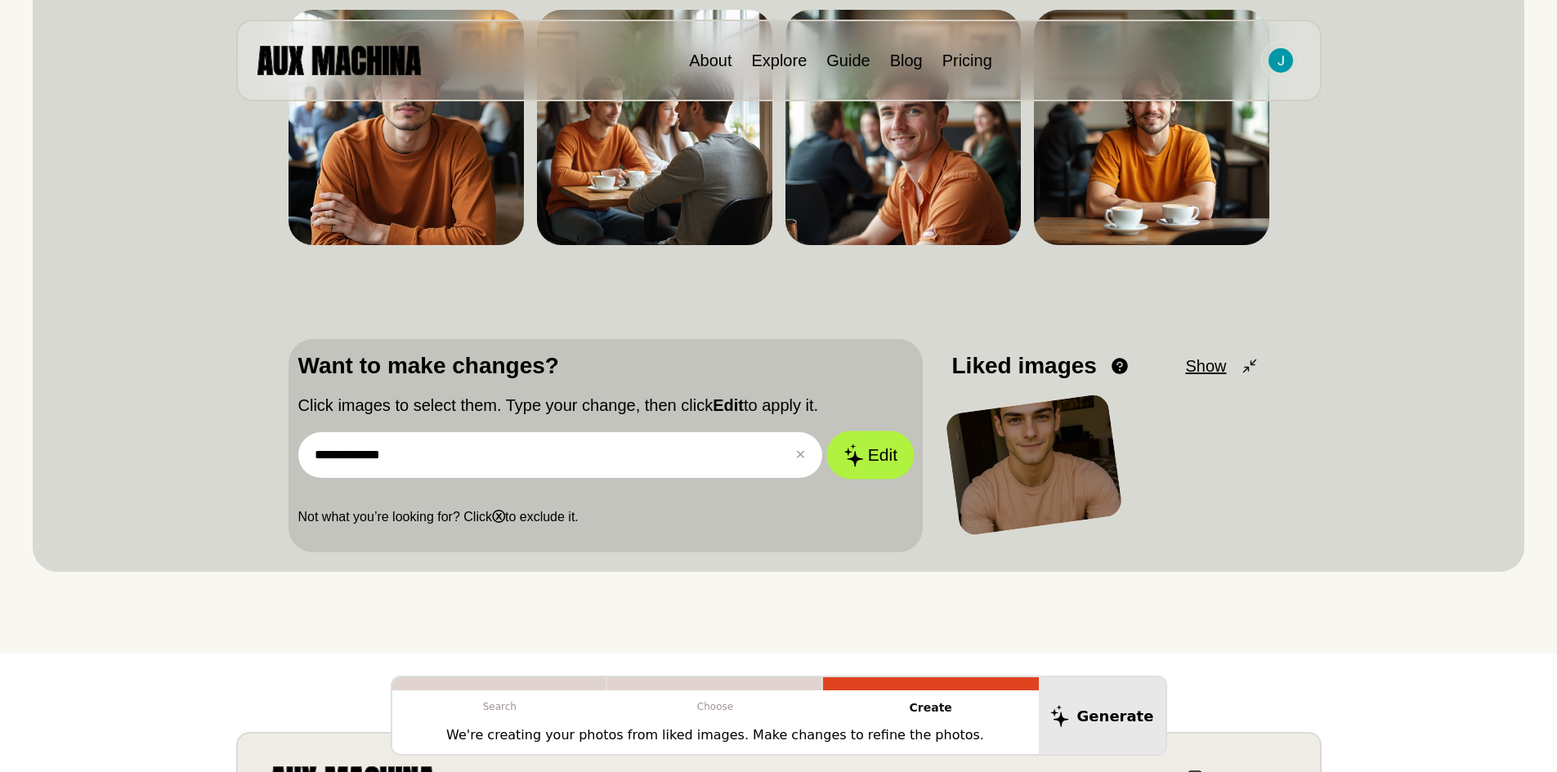
type input "**********"
click at [893, 443] on button "Edit" at bounding box center [870, 455] width 88 height 48
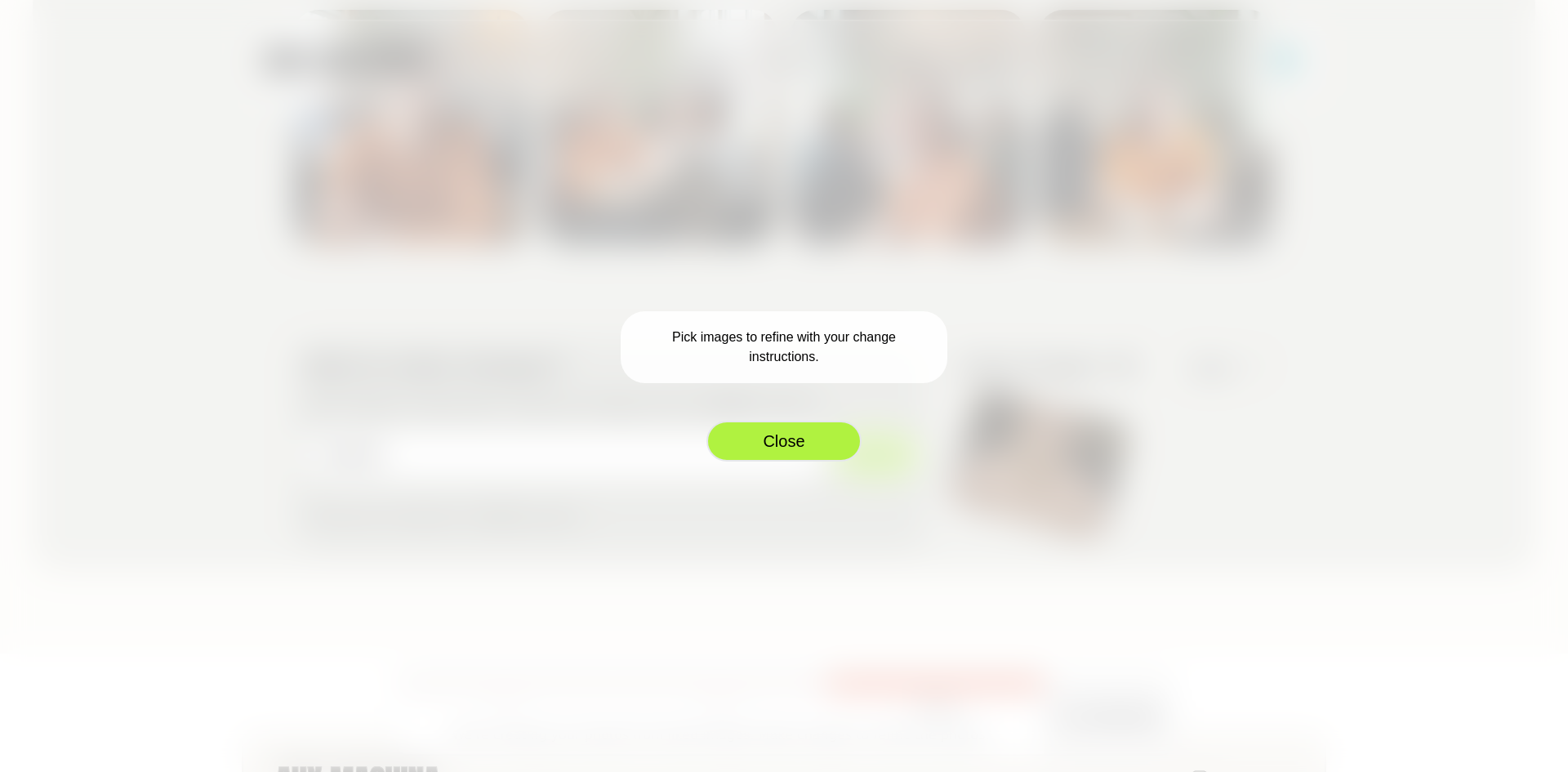
click at [784, 440] on button "Close" at bounding box center [784, 441] width 155 height 41
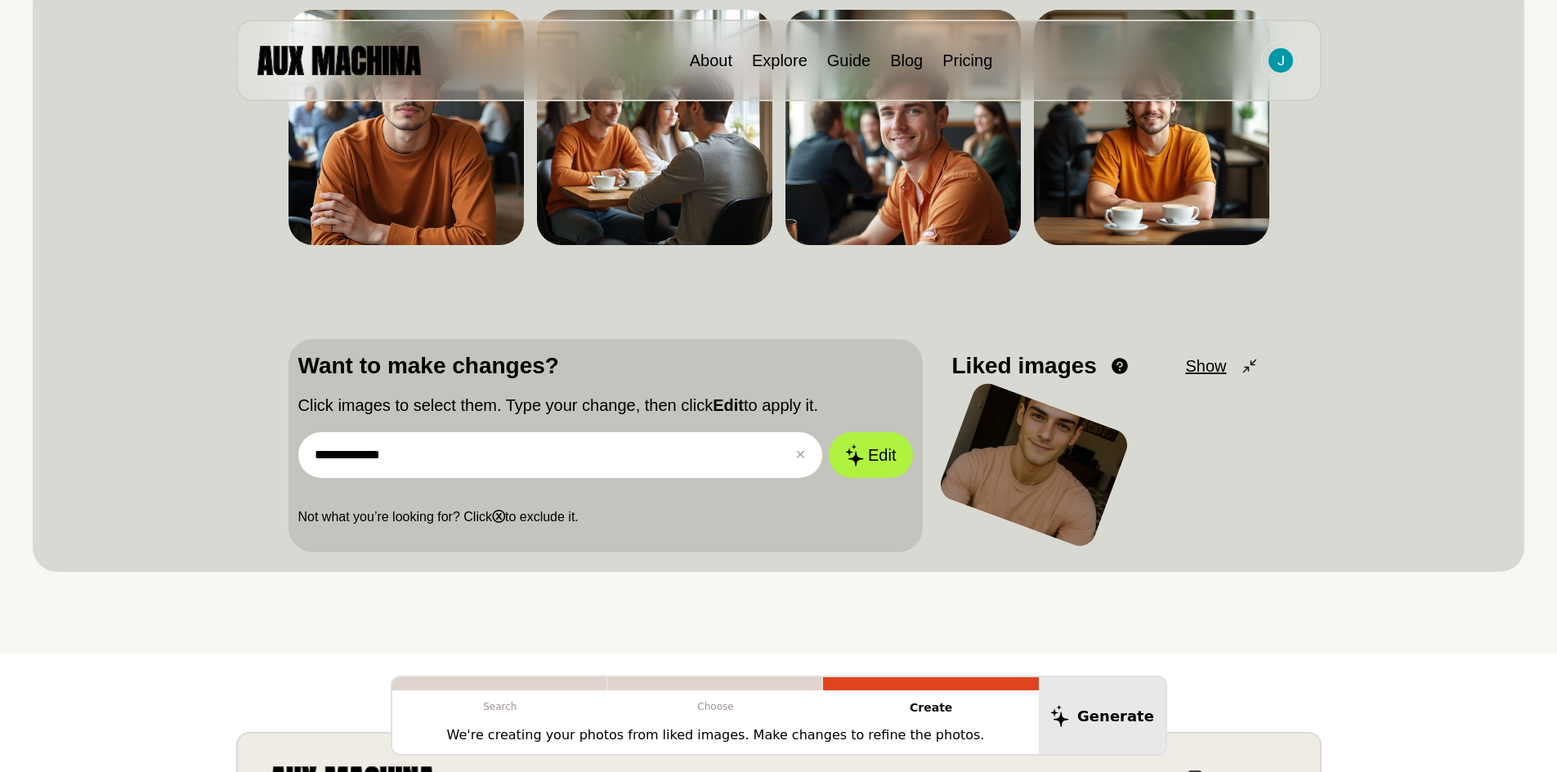
click at [1017, 446] on div at bounding box center [1034, 465] width 196 height 172
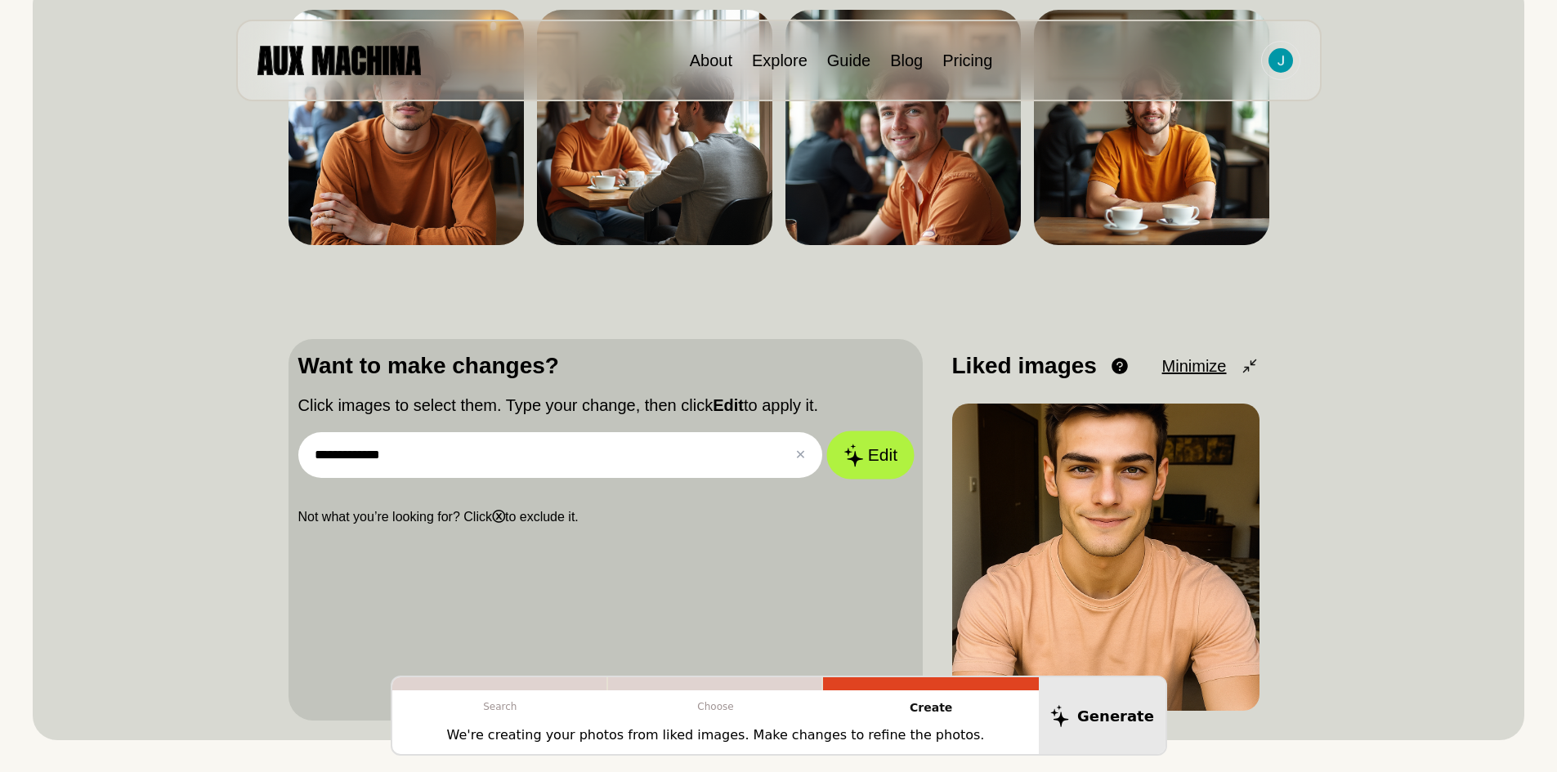
click at [855, 457] on icon at bounding box center [853, 455] width 19 height 23
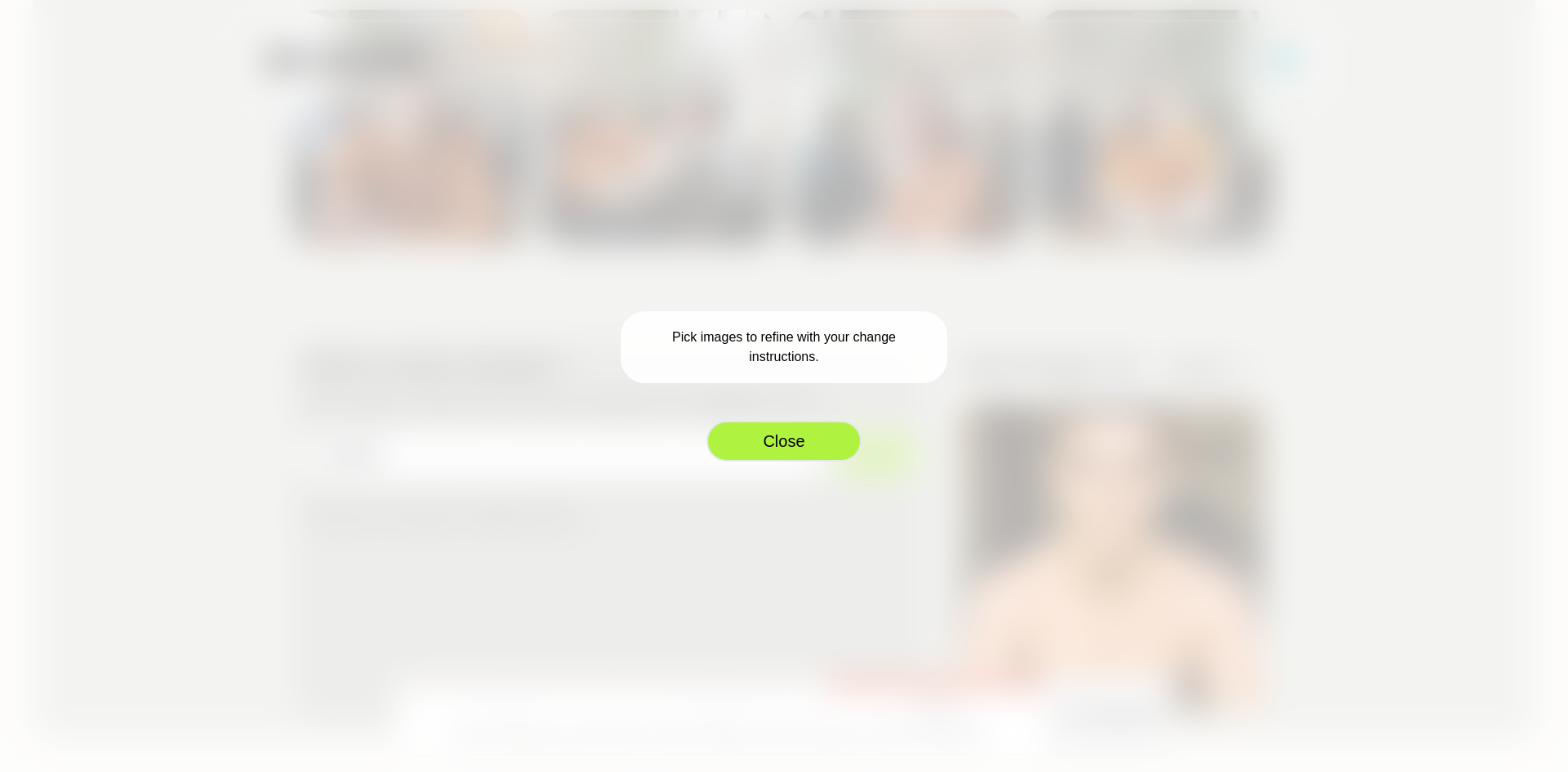
click at [769, 445] on button "Close" at bounding box center [784, 441] width 155 height 41
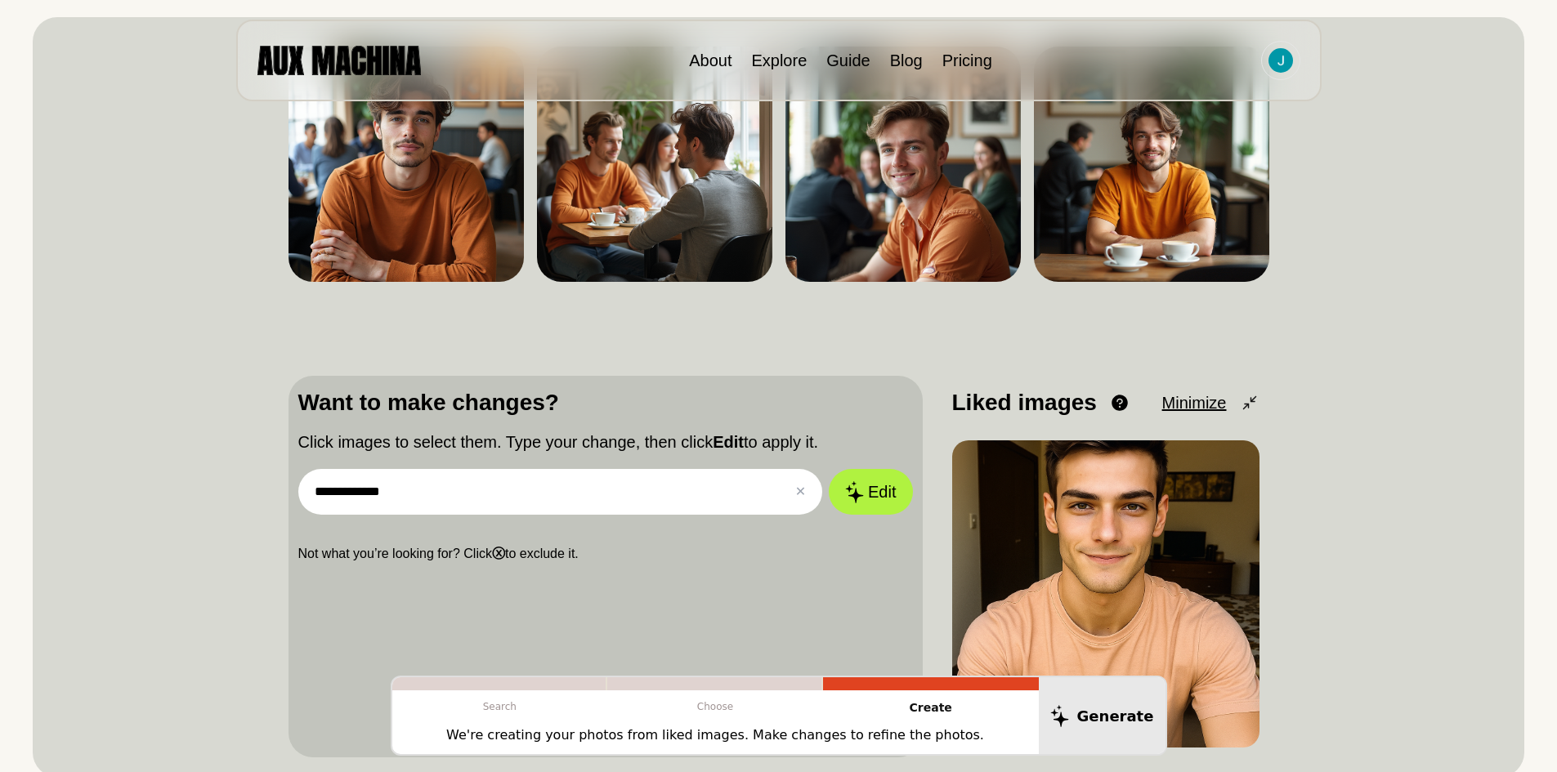
scroll to position [45, 0]
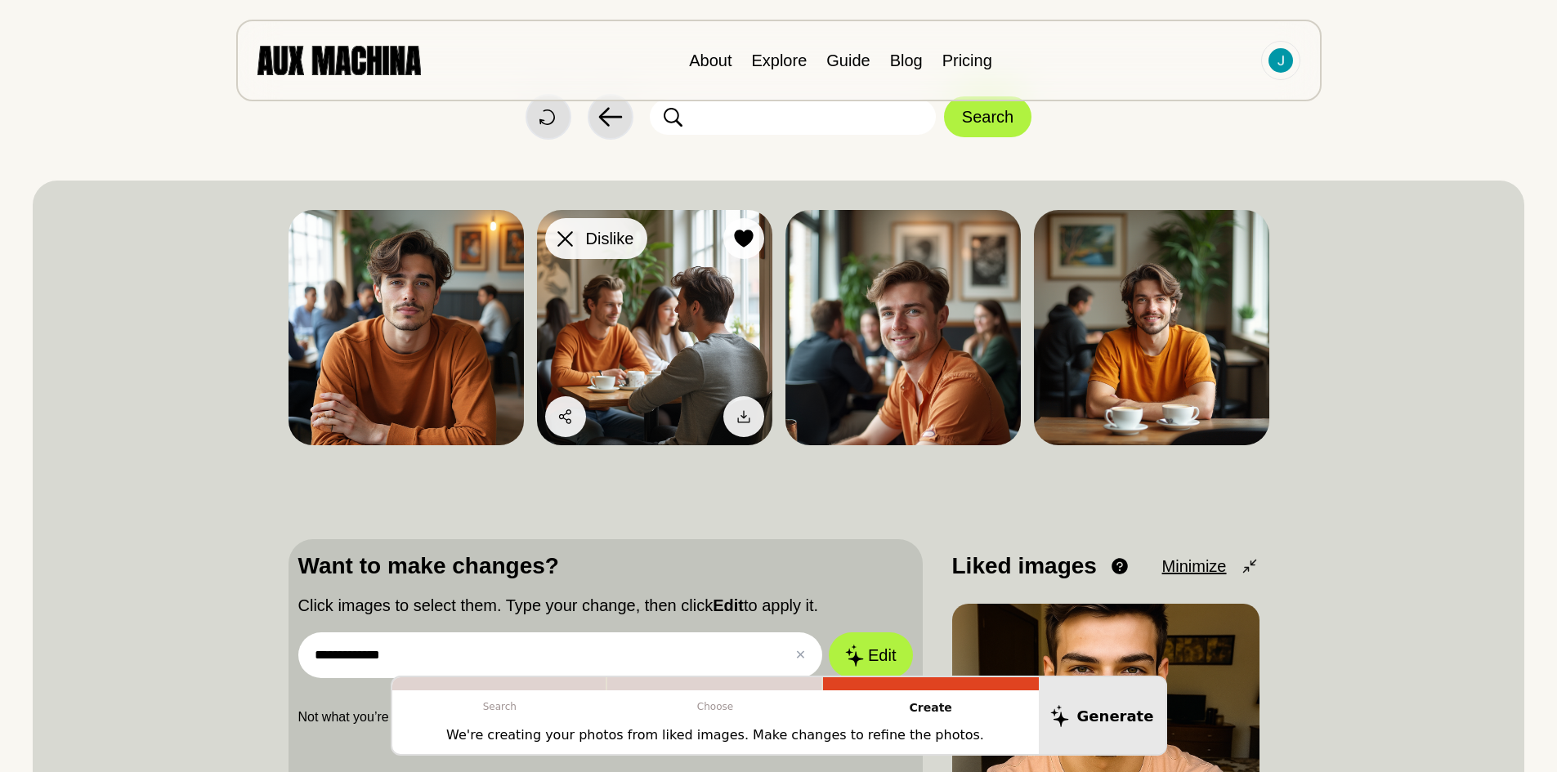
click at [563, 236] on icon at bounding box center [565, 239] width 16 height 16
click at [562, 239] on icon at bounding box center [565, 239] width 16 height 16
click at [559, 238] on icon at bounding box center [565, 239] width 16 height 16
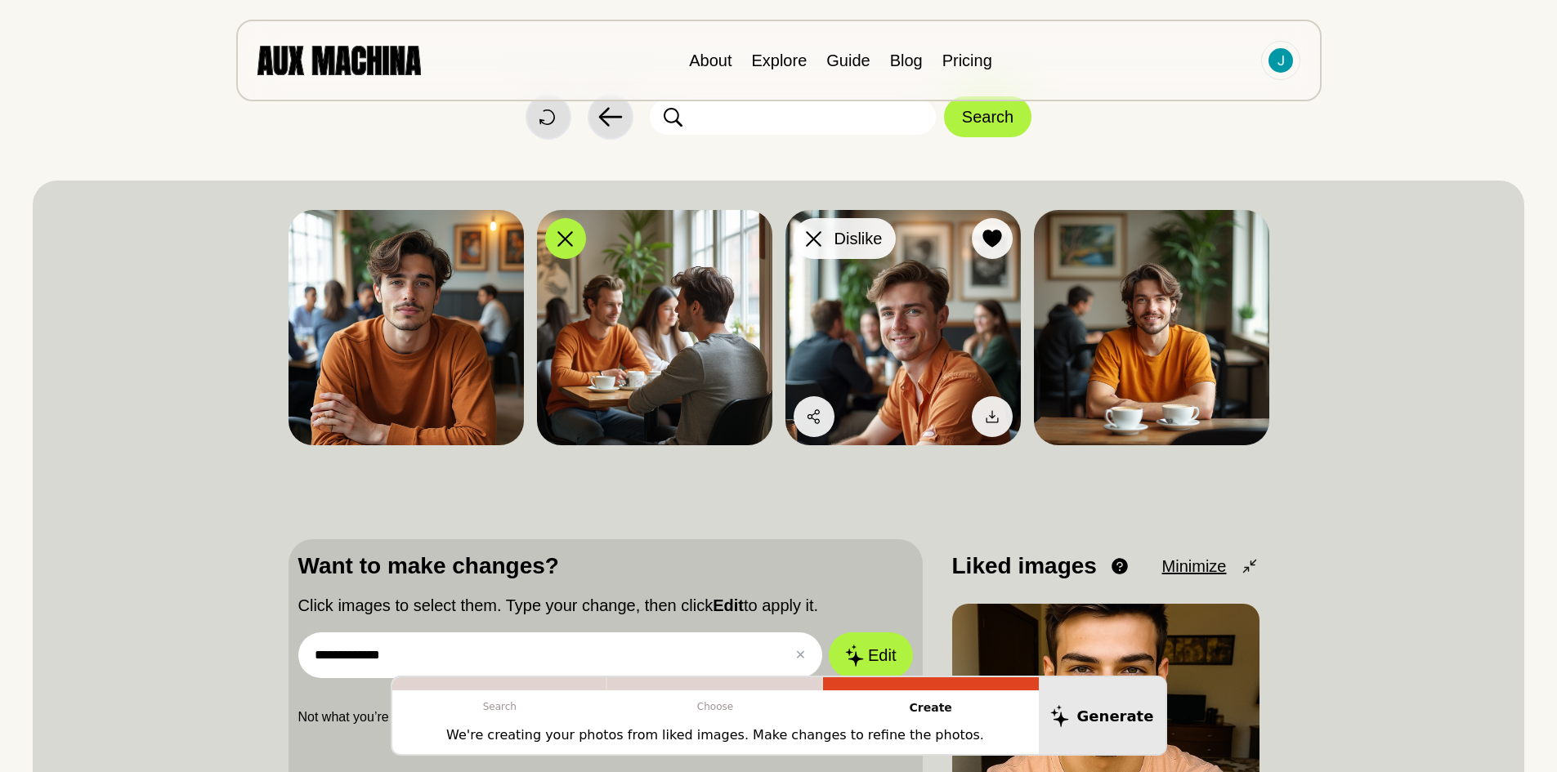
click at [814, 238] on icon at bounding box center [814, 239] width 16 height 16
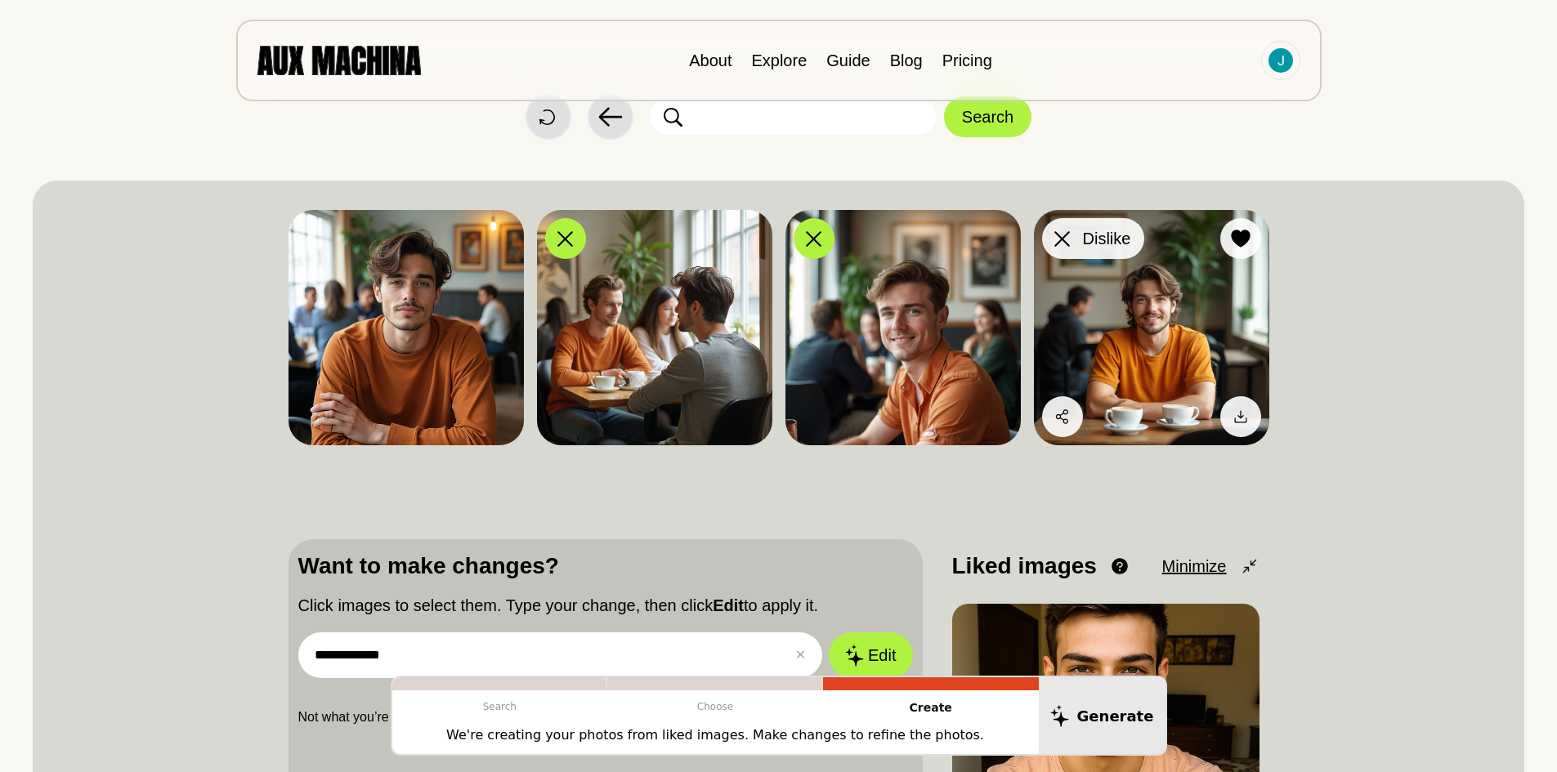
click at [1052, 229] on div at bounding box center [1062, 238] width 25 height 25
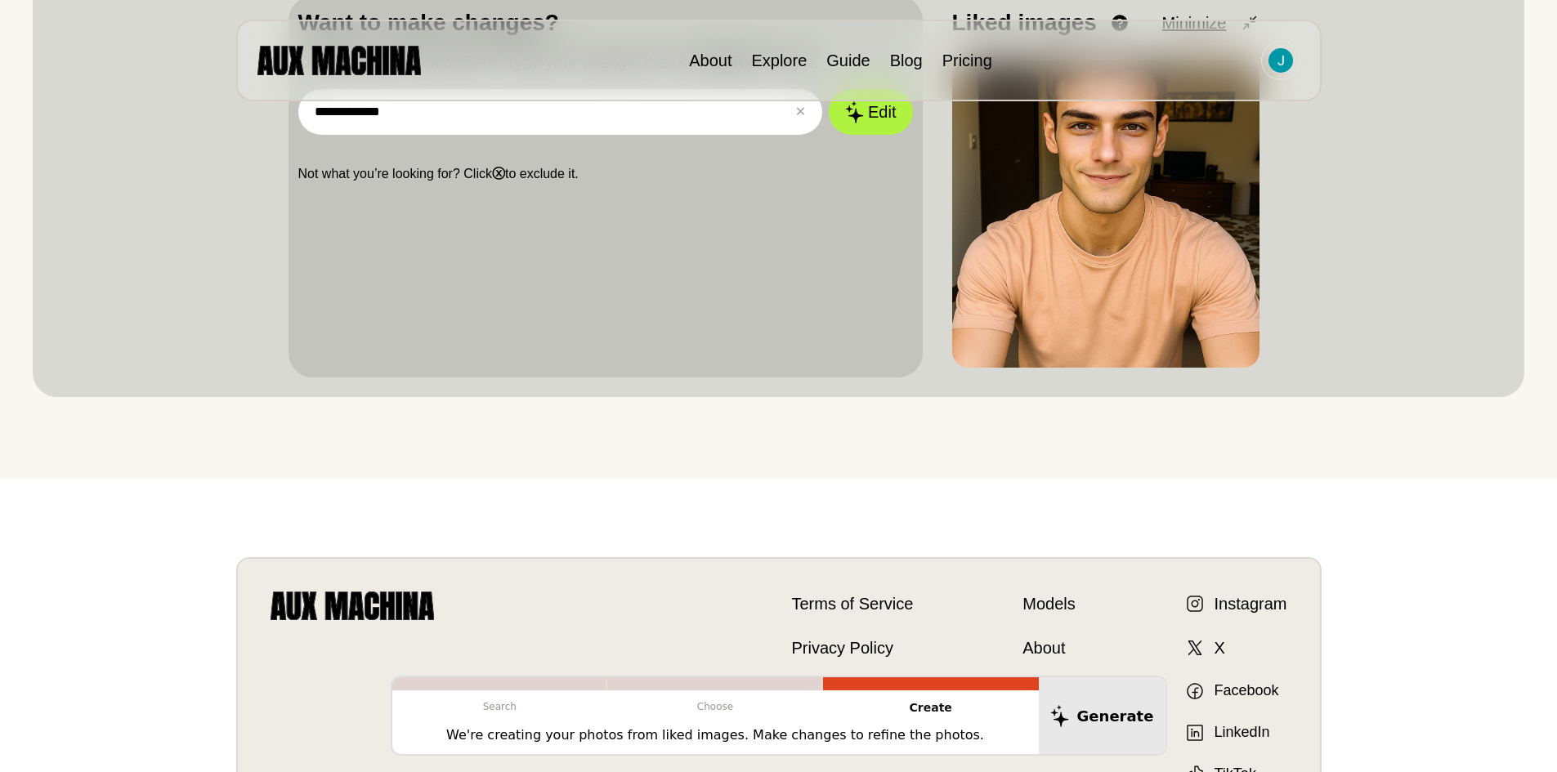
scroll to position [617, 0]
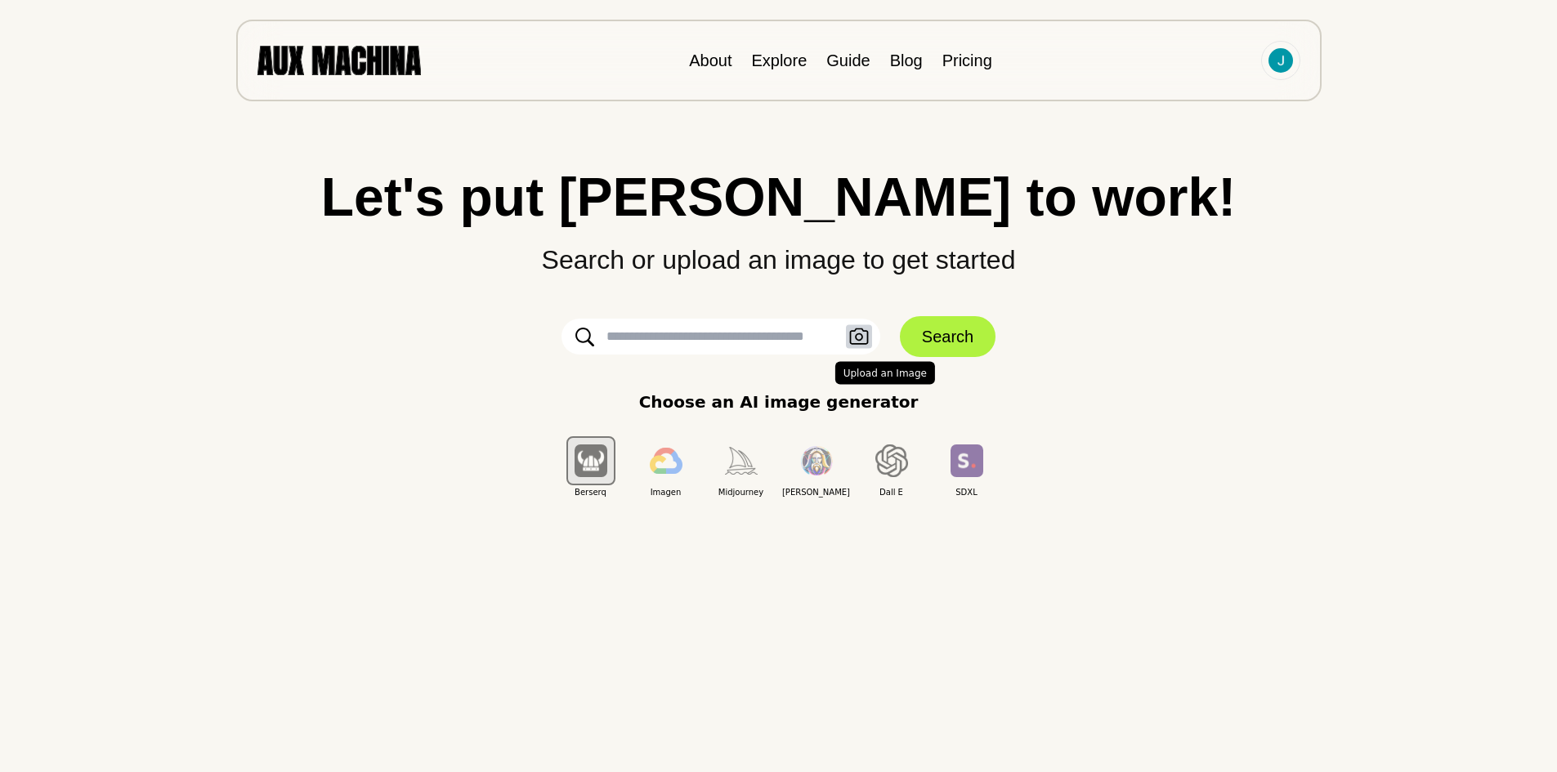
click at [860, 334] on icon "button" at bounding box center [858, 336] width 19 height 16
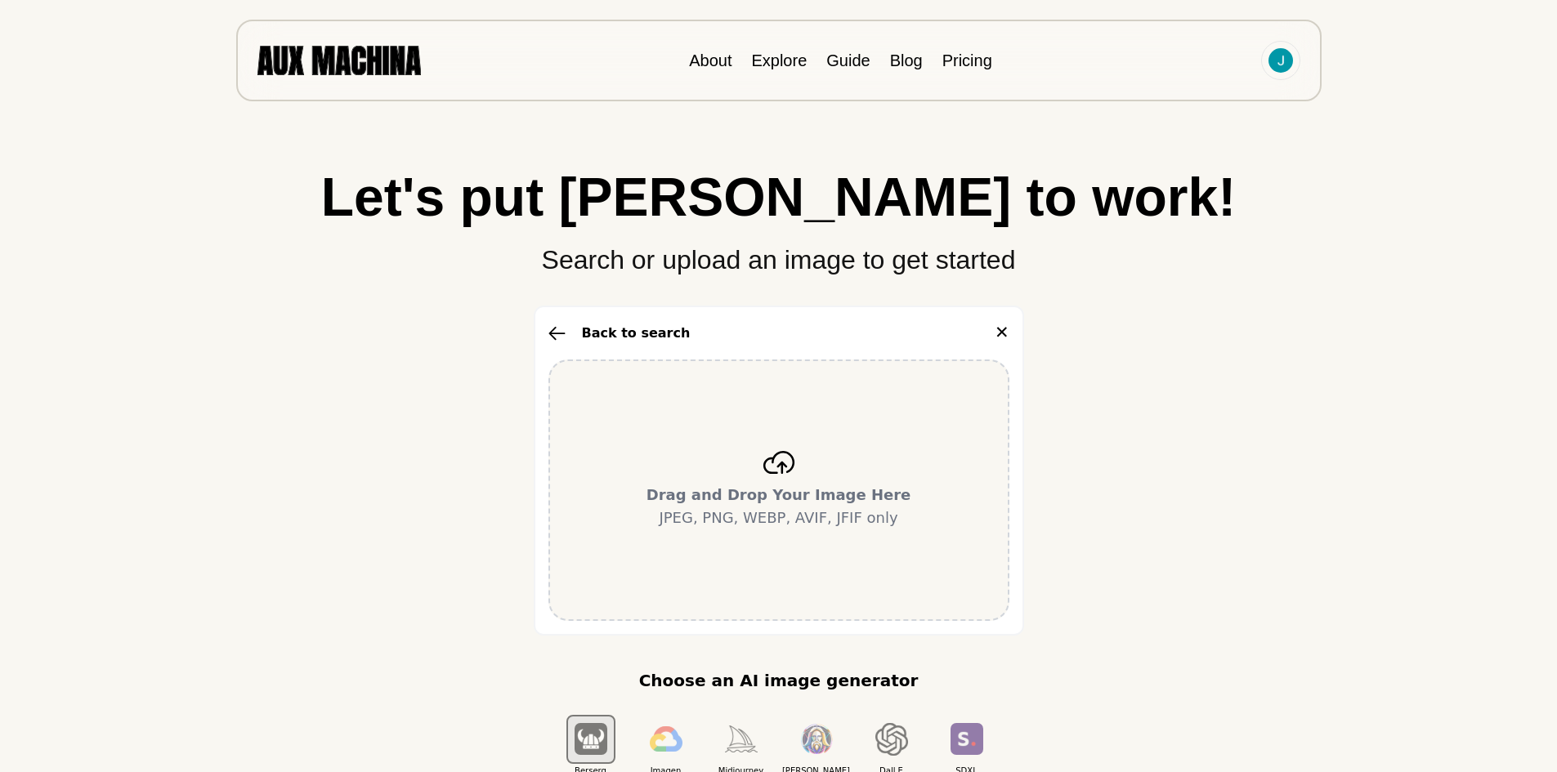
click at [784, 484] on p "Drag and Drop Your Image Here JPEG, PNG, WEBP, AVIF, JFIF only" at bounding box center [778, 507] width 265 height 46
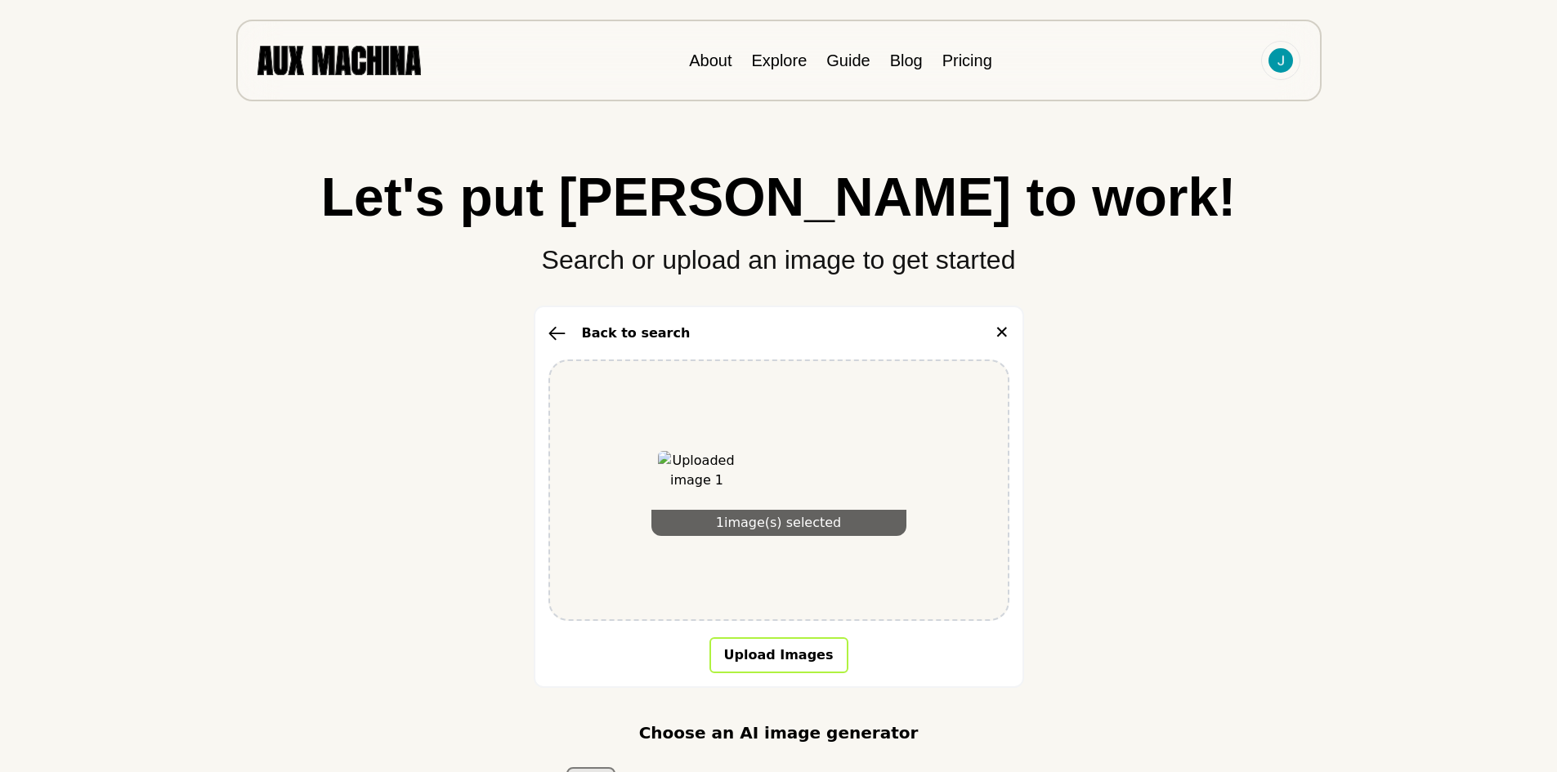
click at [752, 649] on button "Upload Images" at bounding box center [778, 655] width 139 height 36
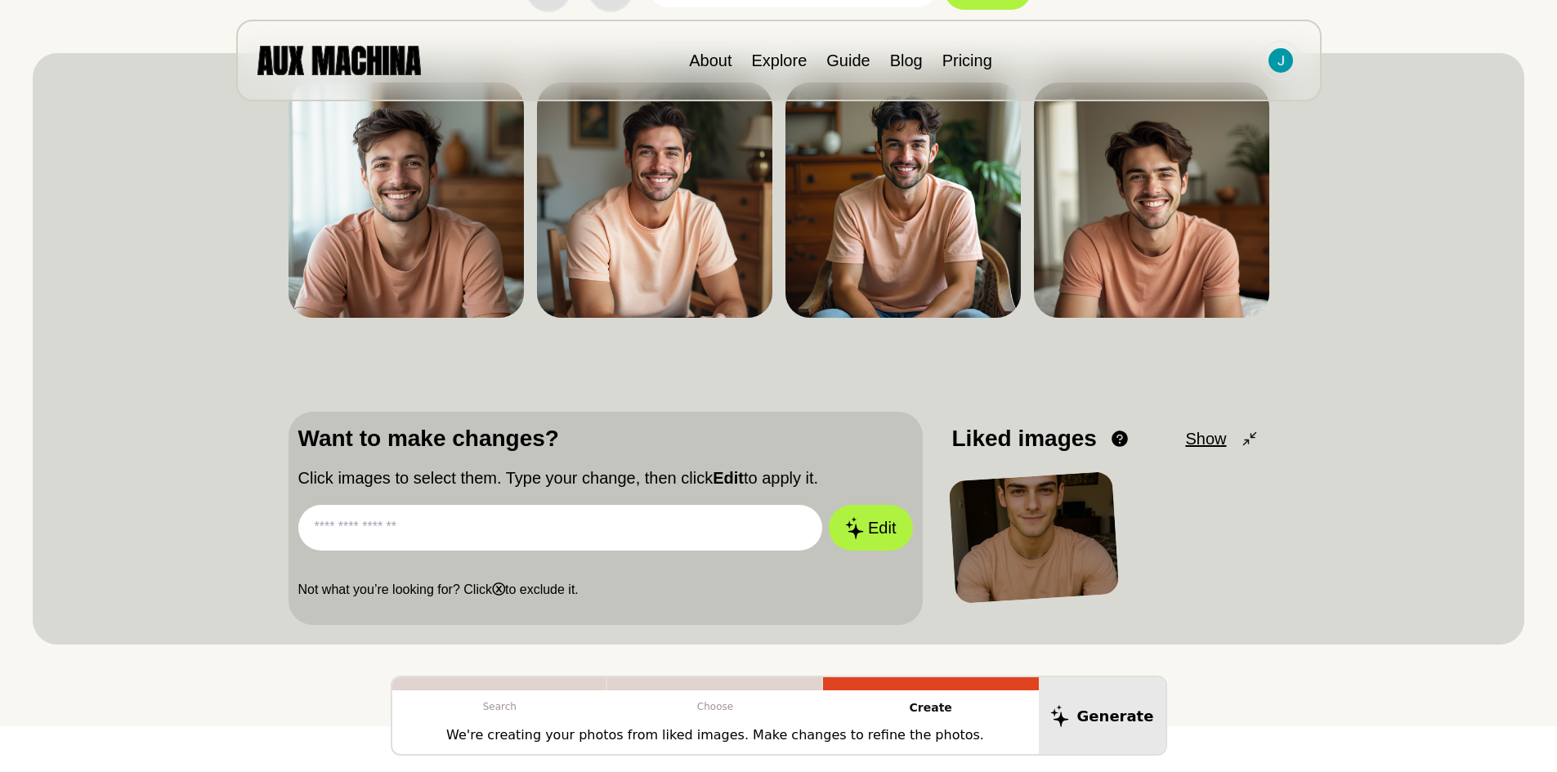
scroll to position [327, 0]
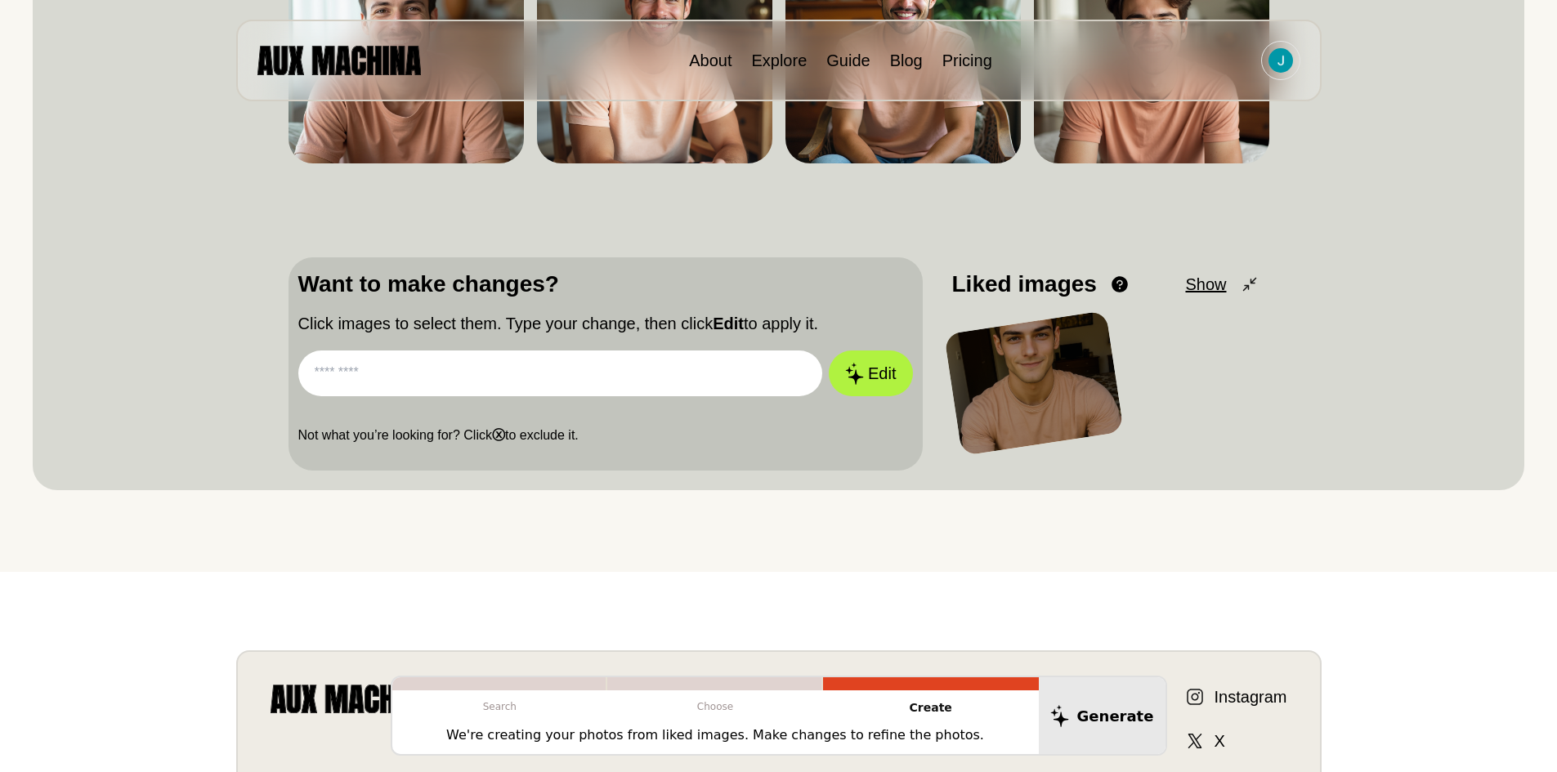
click at [1223, 284] on span "Show" at bounding box center [1205, 284] width 41 height 25
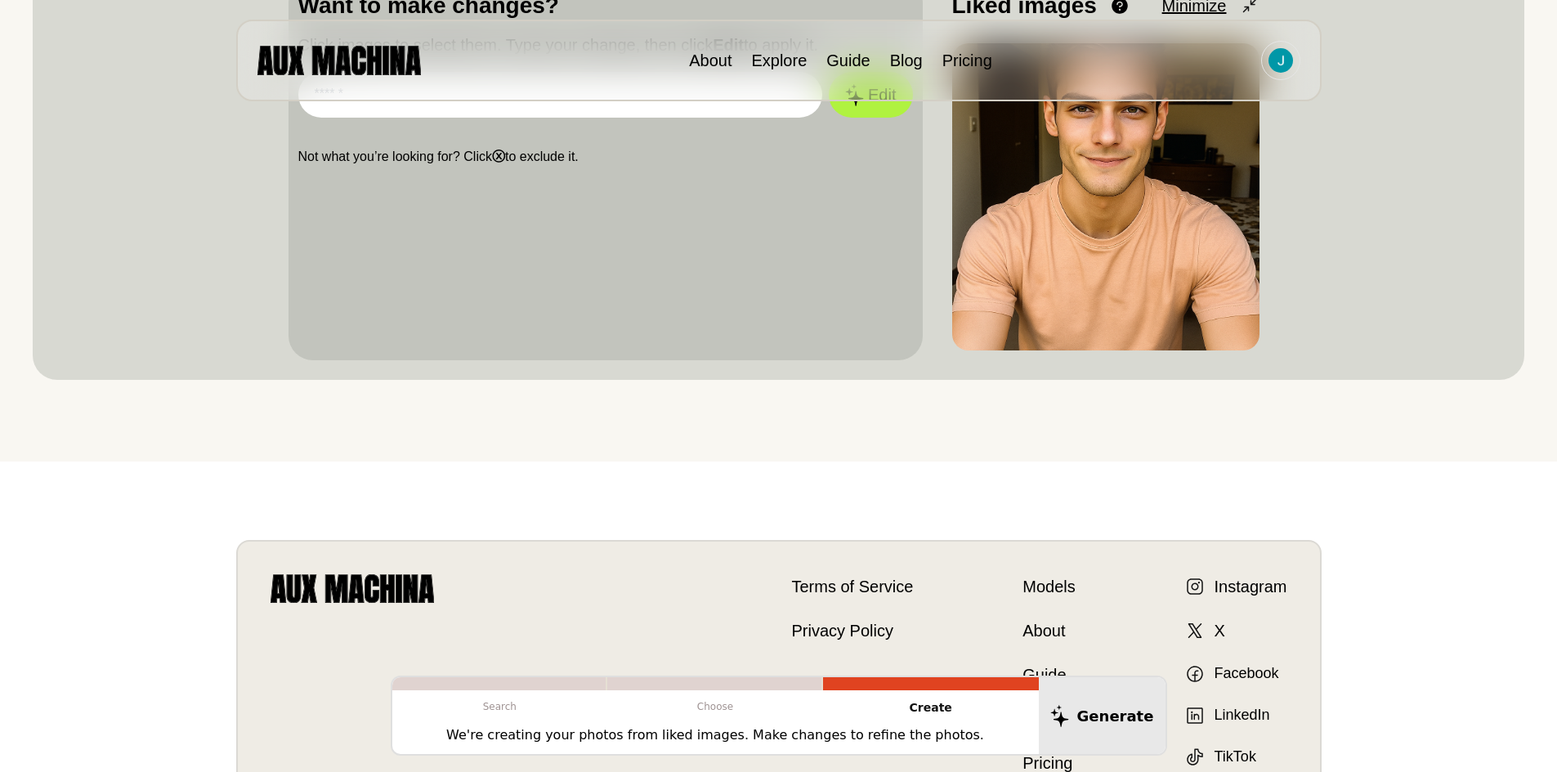
scroll to position [535, 0]
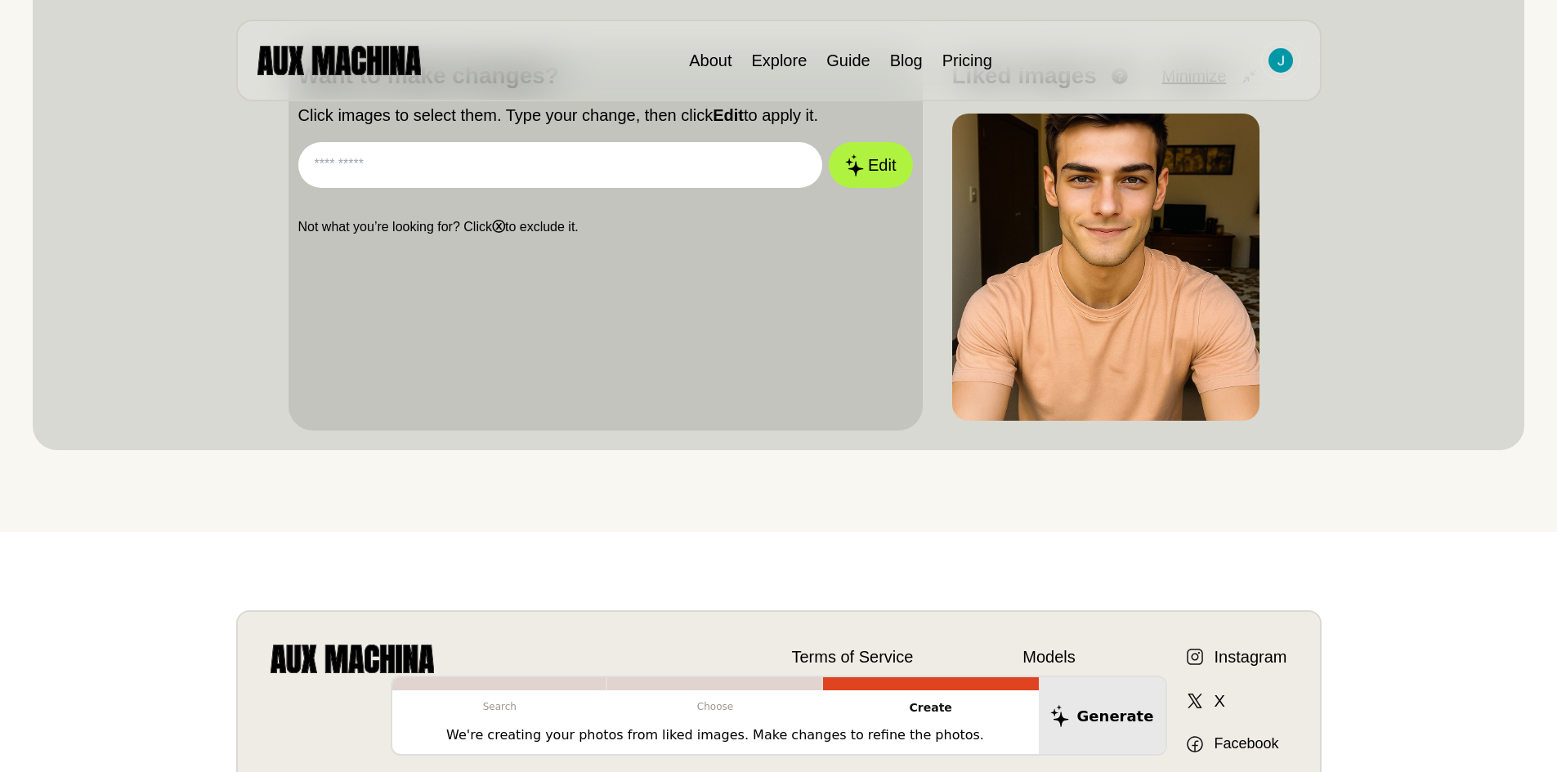
click at [1041, 654] on link "Models" at bounding box center [1048, 657] width 52 height 25
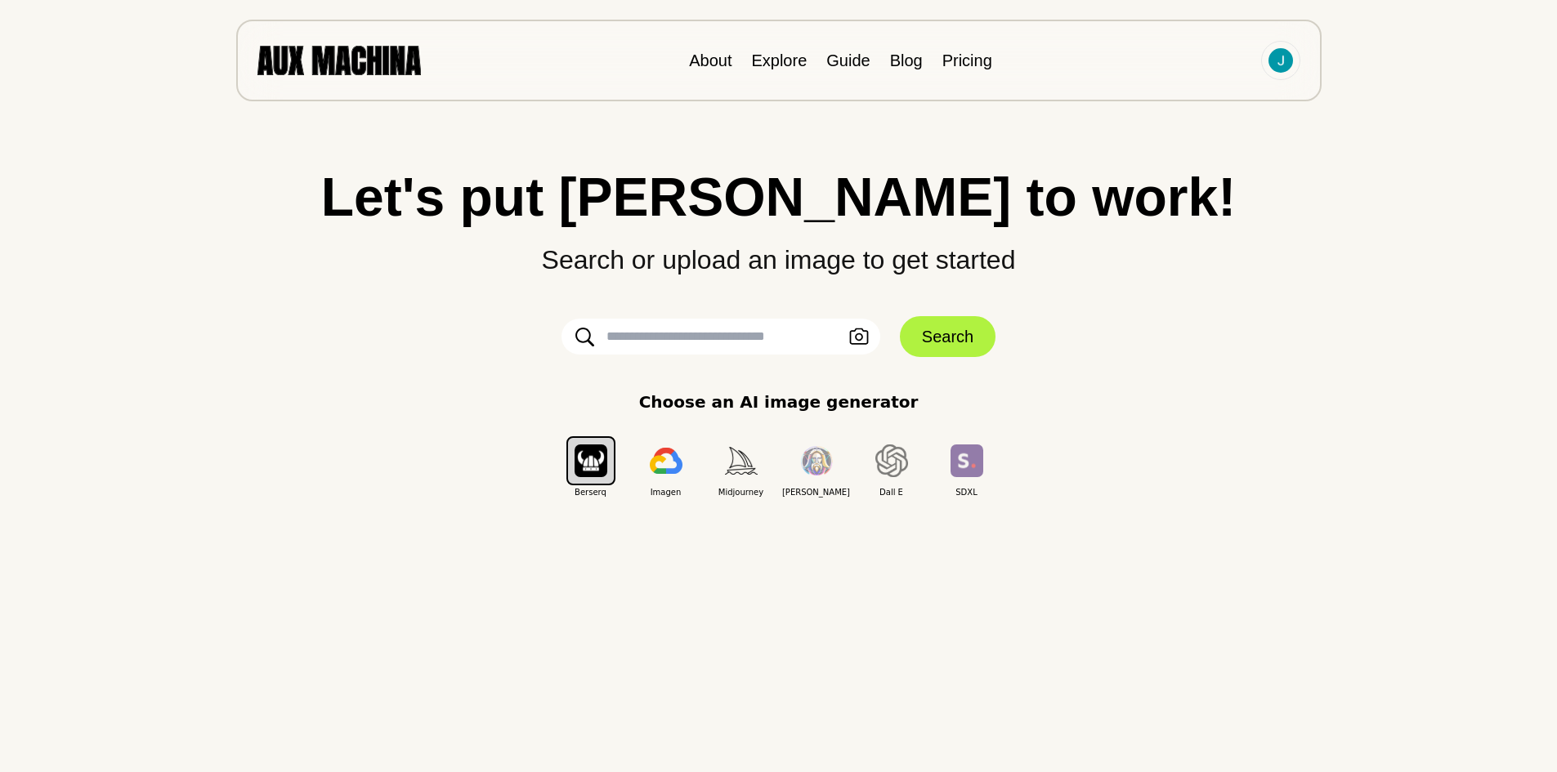
click at [728, 328] on input "text" at bounding box center [720, 337] width 319 height 36
type input "**********"
click at [860, 337] on icon "button" at bounding box center [859, 336] width 20 height 17
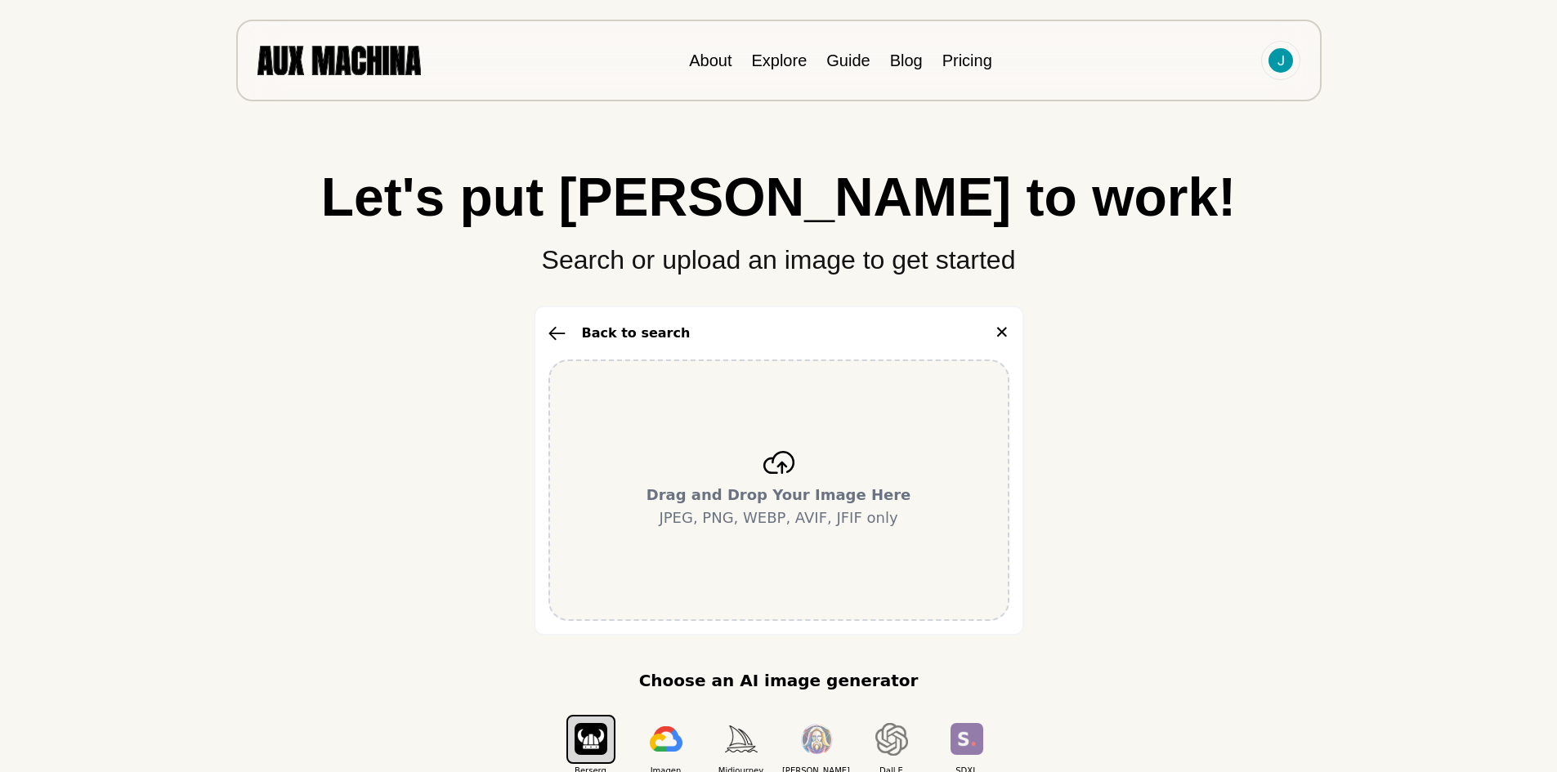
click at [779, 457] on icon at bounding box center [778, 462] width 33 height 23
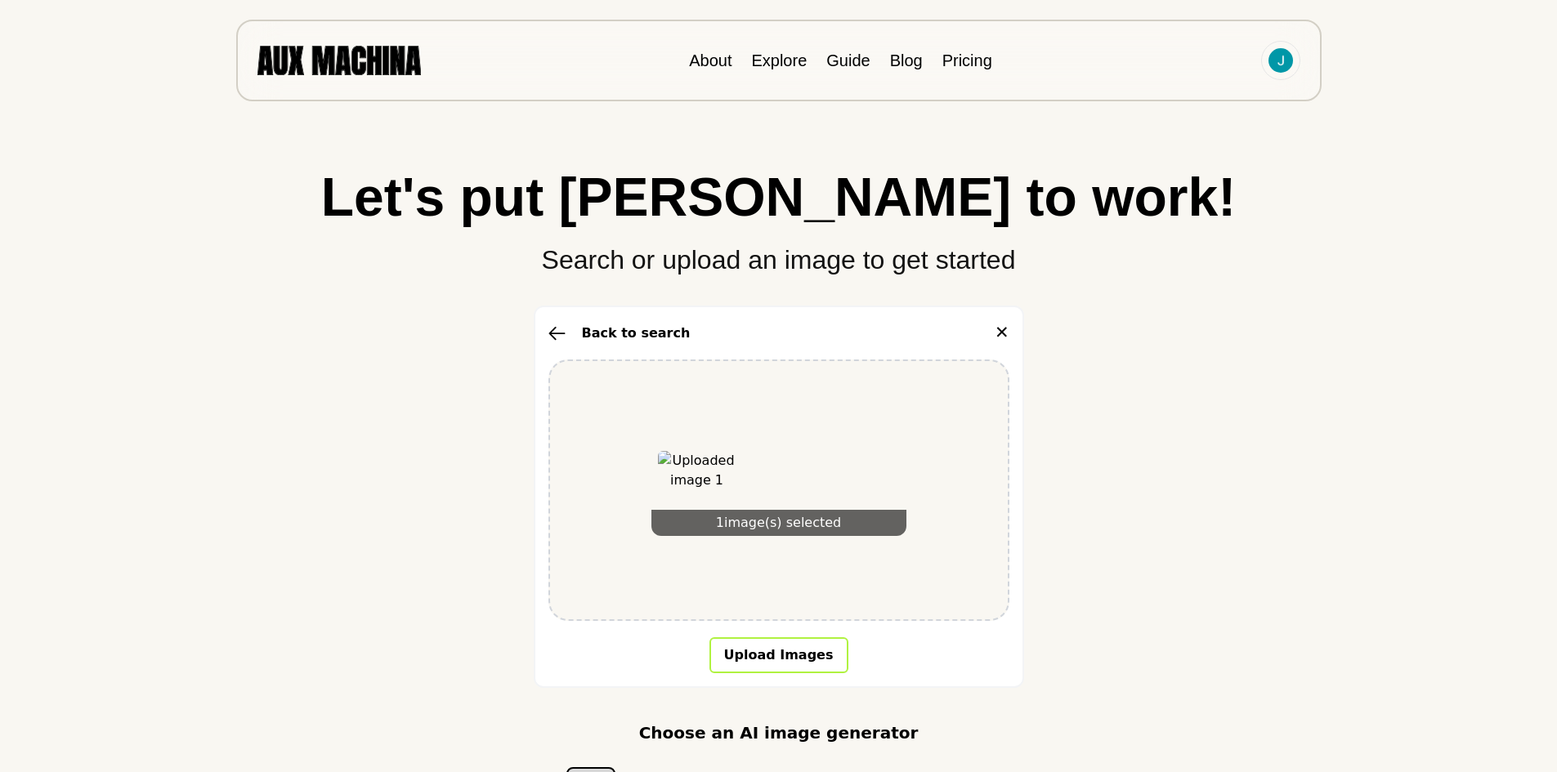
click at [760, 650] on button "Upload Images" at bounding box center [778, 655] width 139 height 36
